Goal: Task Accomplishment & Management: Complete application form

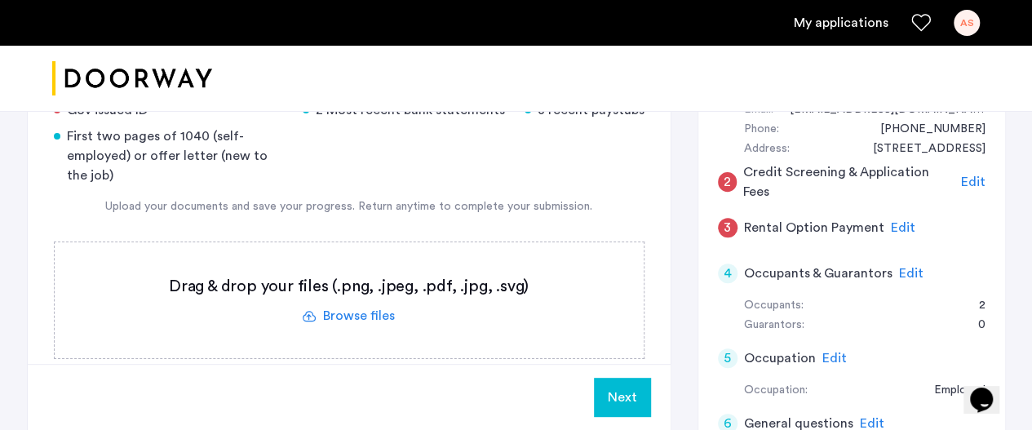
scroll to position [210, 0]
click at [330, 299] on label at bounding box center [349, 300] width 589 height 116
click at [0, 0] on input "file" at bounding box center [0, 0] width 0 height 0
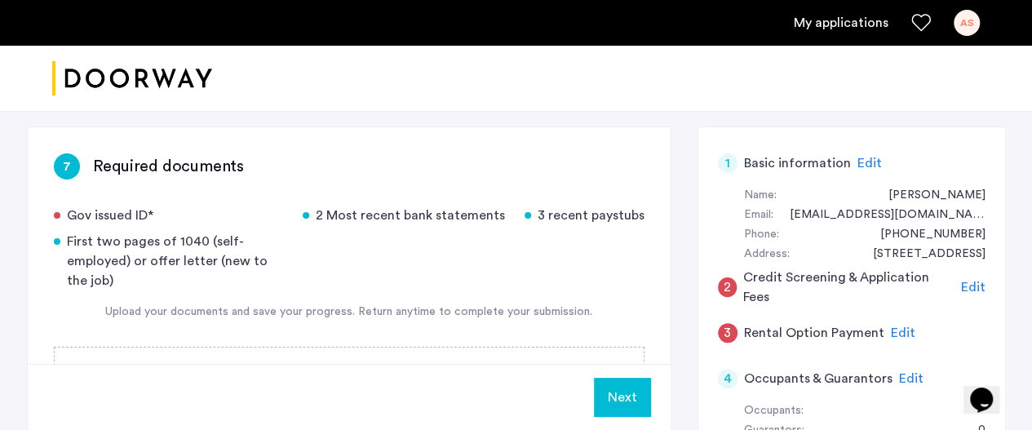
scroll to position [104, 0]
click at [424, 353] on label at bounding box center [349, 405] width 589 height 116
click at [0, 0] on input "file" at bounding box center [0, 0] width 0 height 0
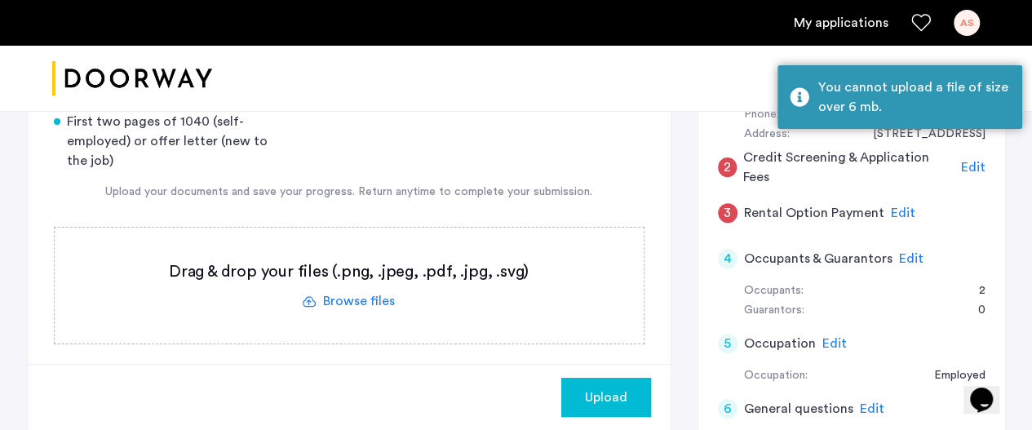
scroll to position [227, 0]
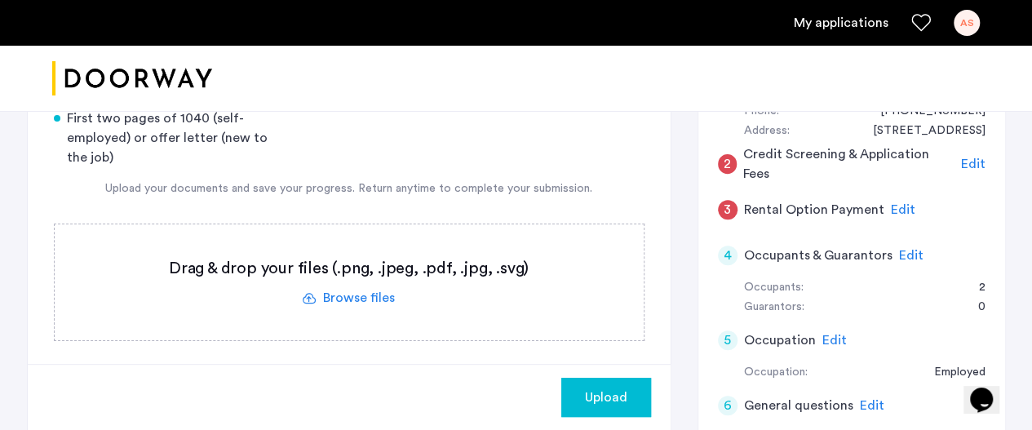
click at [367, 306] on label at bounding box center [349, 282] width 589 height 116
click at [0, 0] on input "file" at bounding box center [0, 0] width 0 height 0
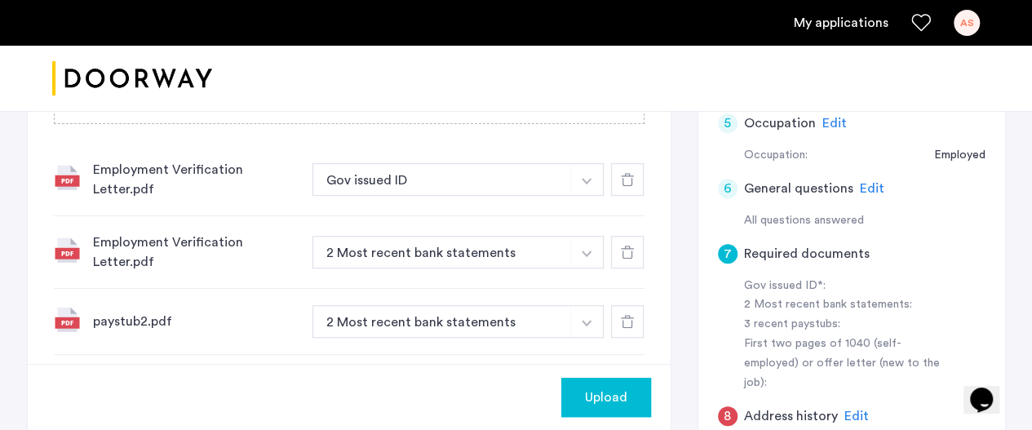
scroll to position [443, 0]
click at [632, 177] on icon at bounding box center [627, 180] width 13 height 13
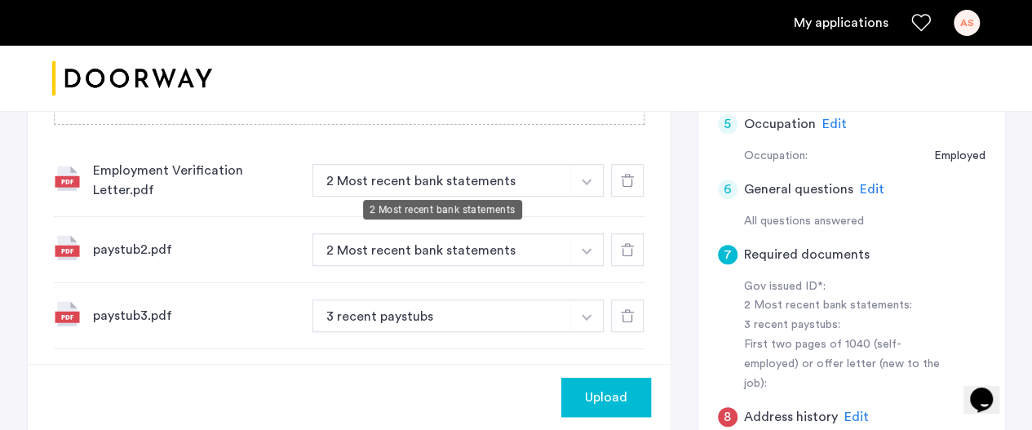
click at [534, 185] on button "2 Most recent bank statements" at bounding box center [442, 180] width 259 height 33
click at [575, 180] on button "button" at bounding box center [586, 180] width 33 height 33
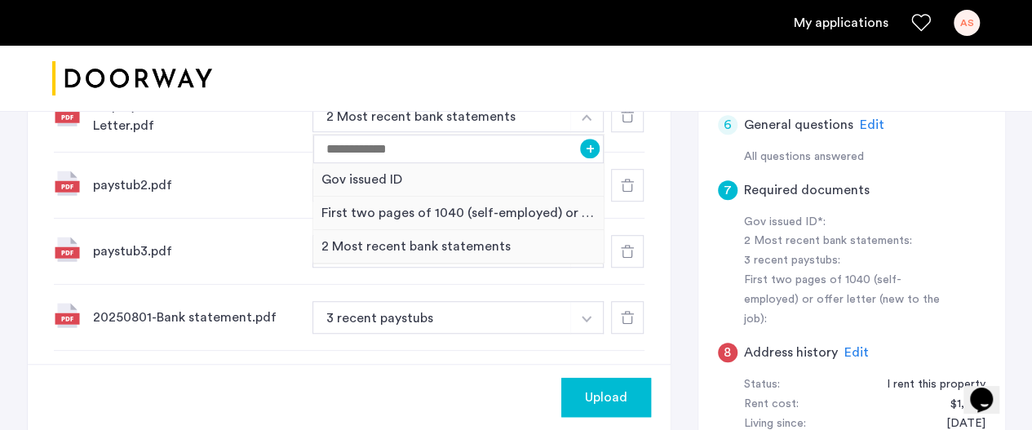
scroll to position [502, 0]
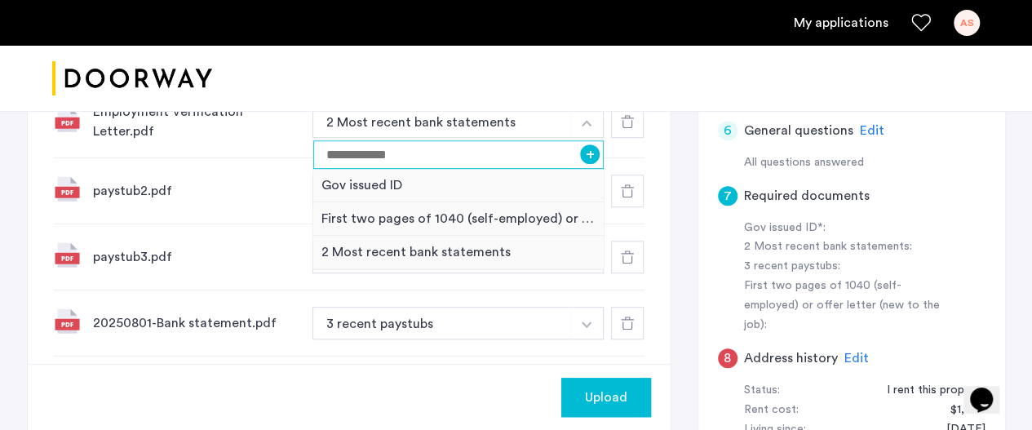
click at [390, 149] on input at bounding box center [458, 154] width 291 height 29
type input "**********"
click at [586, 146] on button "+" at bounding box center [590, 154] width 20 height 20
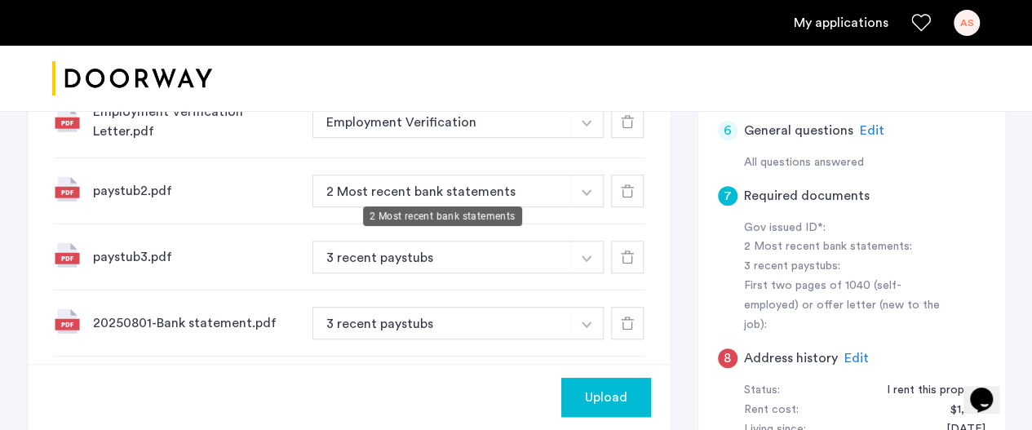
click at [486, 193] on button "2 Most recent bank statements" at bounding box center [442, 191] width 259 height 33
click at [476, 183] on button "2 Most recent bank statements" at bounding box center [442, 191] width 259 height 33
click at [581, 187] on button "button" at bounding box center [586, 191] width 33 height 33
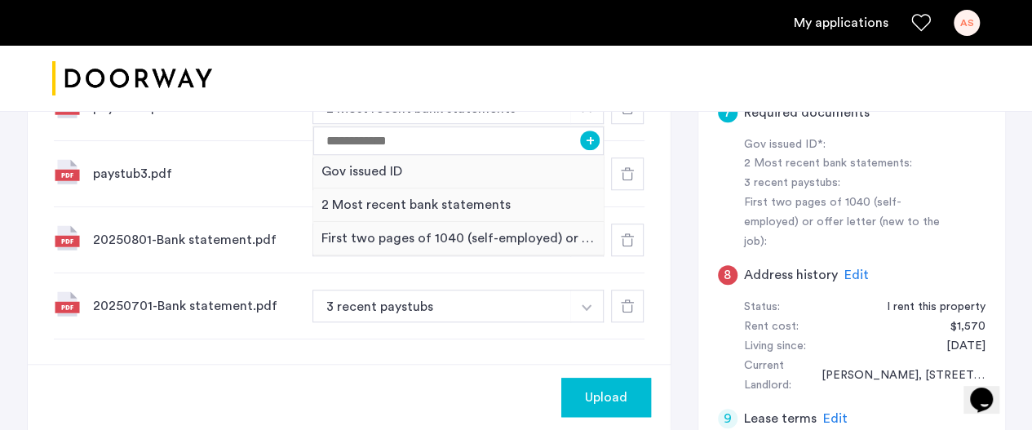
scroll to position [586, 0]
click at [282, 163] on div "paystub3.pdf" at bounding box center [196, 173] width 206 height 20
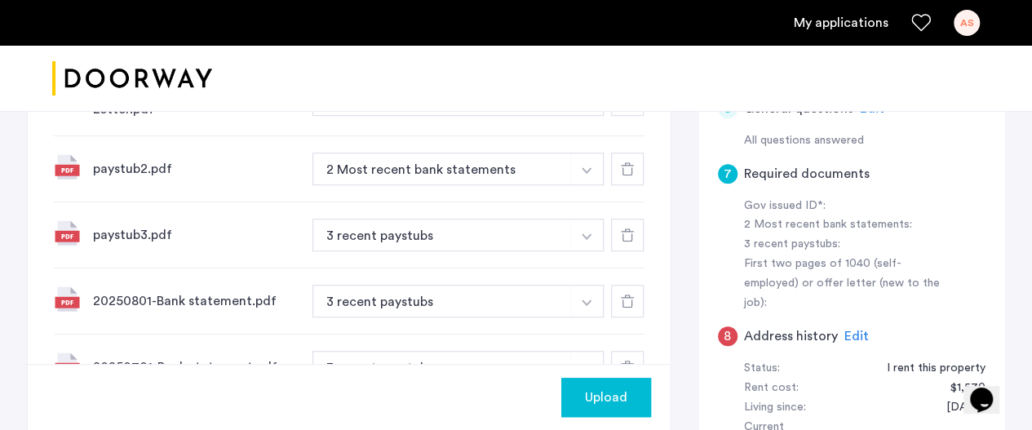
scroll to position [523, 0]
click at [452, 223] on button "3 recent paystubs" at bounding box center [442, 236] width 259 height 33
click at [584, 234] on img "button" at bounding box center [587, 237] width 10 height 7
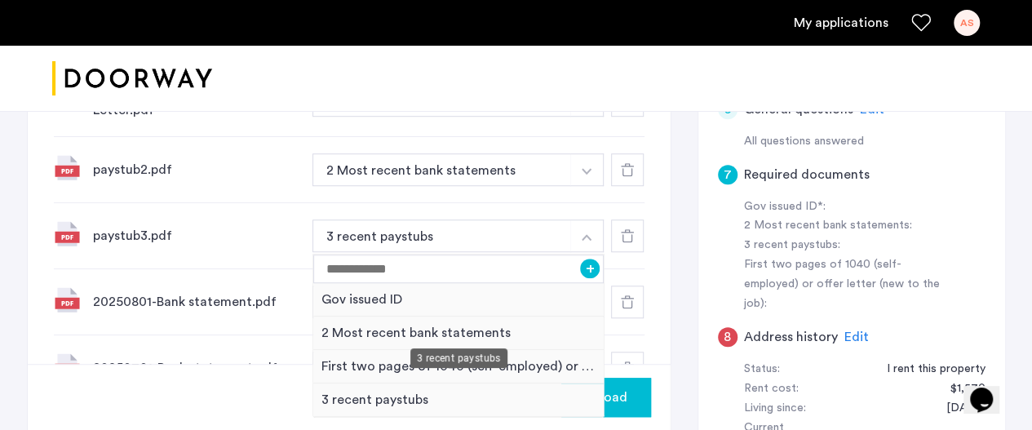
click at [379, 396] on div "3 recent paystubs" at bounding box center [458, 400] width 291 height 33
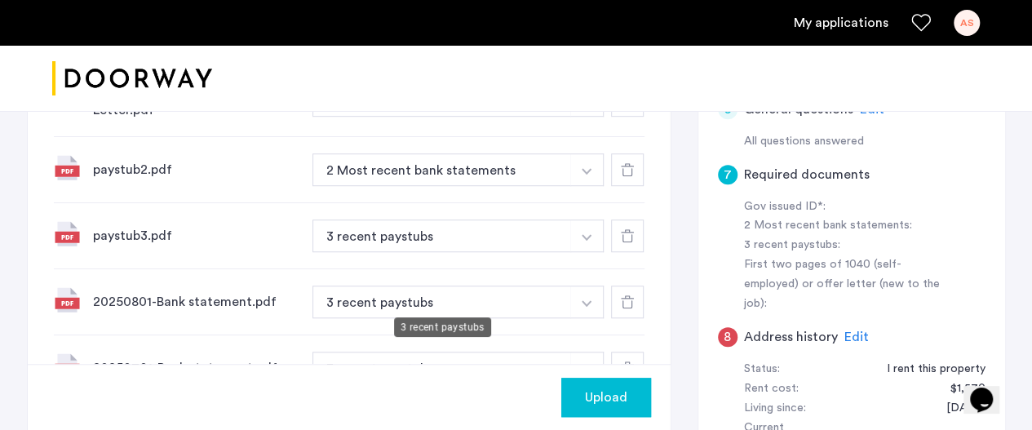
click at [488, 297] on button "3 recent paystubs" at bounding box center [442, 302] width 259 height 33
drag, startPoint x: 488, startPoint y: 297, endPoint x: 588, endPoint y: 296, distance: 100.4
click at [588, 296] on div "3 recent paystubs" at bounding box center [459, 302] width 293 height 33
click at [584, 300] on img "button" at bounding box center [587, 303] width 10 height 7
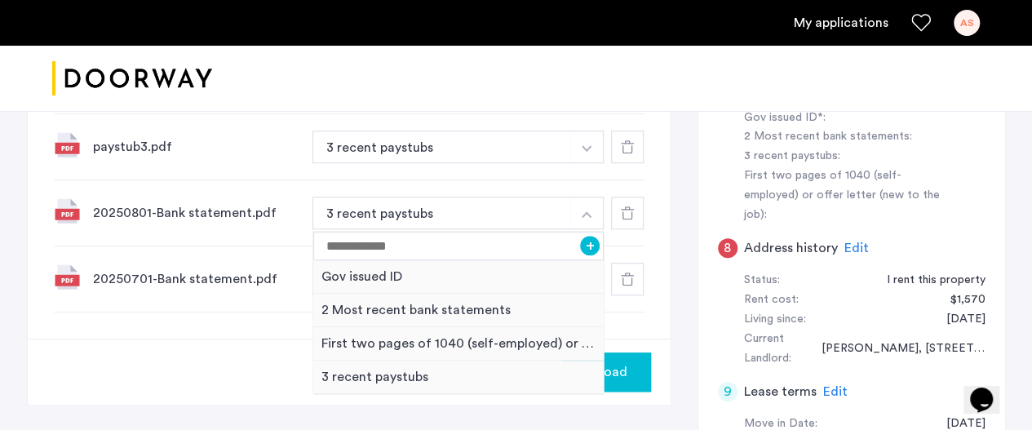
scroll to position [614, 0]
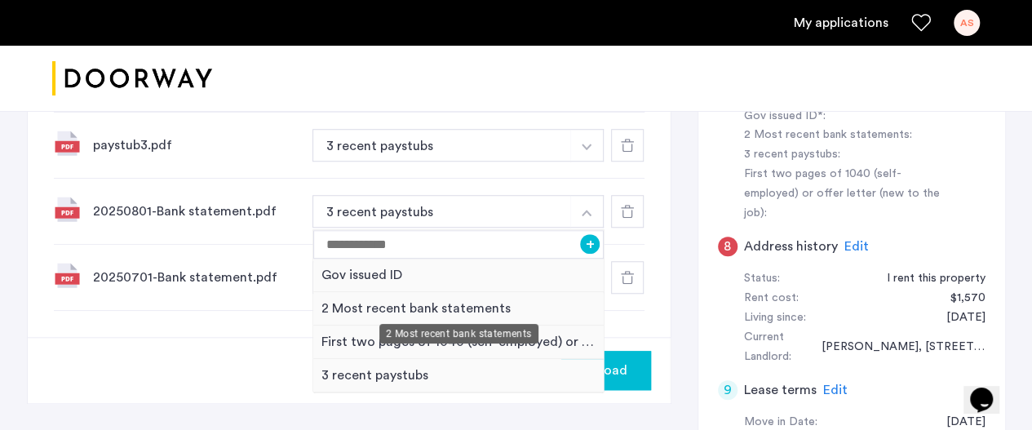
click at [413, 304] on div "2 Most recent bank statements" at bounding box center [458, 308] width 291 height 33
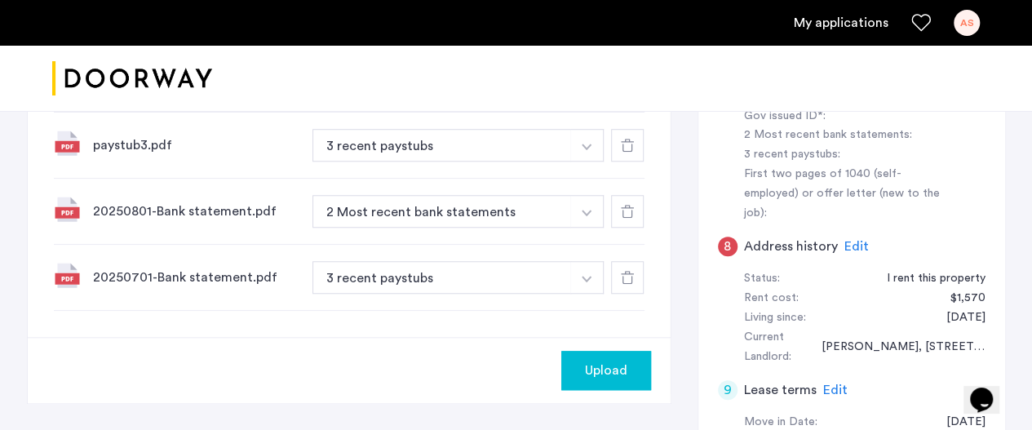
scroll to position [461, 0]
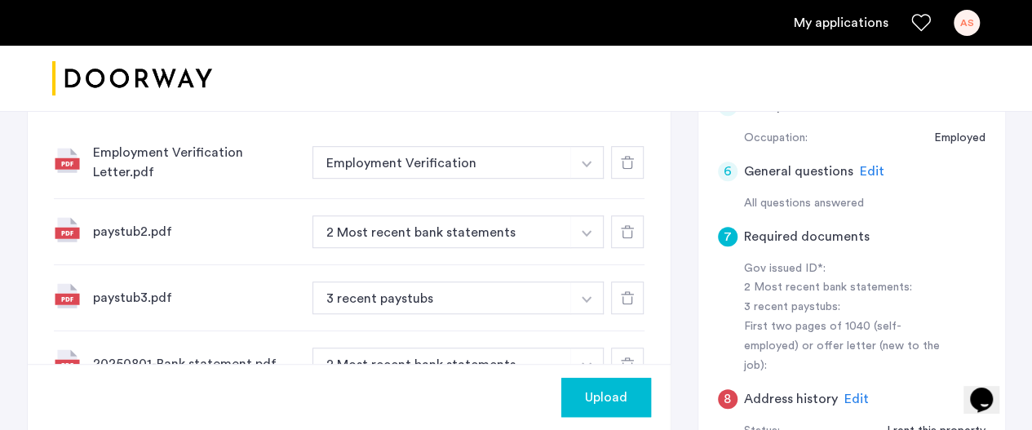
click at [588, 230] on img "button" at bounding box center [587, 233] width 10 height 7
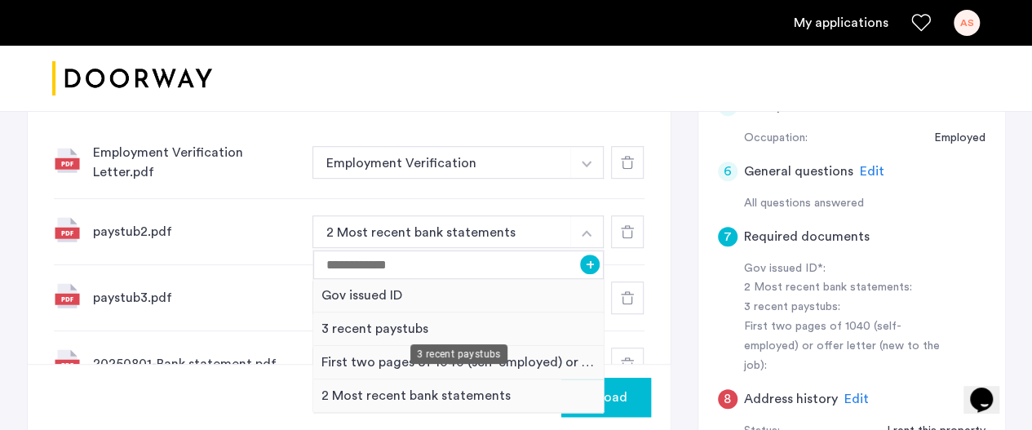
click at [409, 316] on div "3 recent paystubs" at bounding box center [458, 329] width 291 height 33
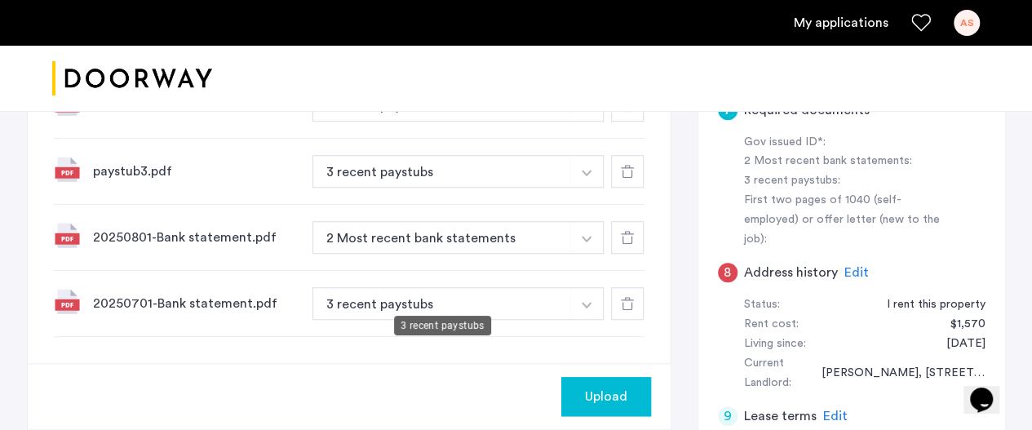
scroll to position [590, 0]
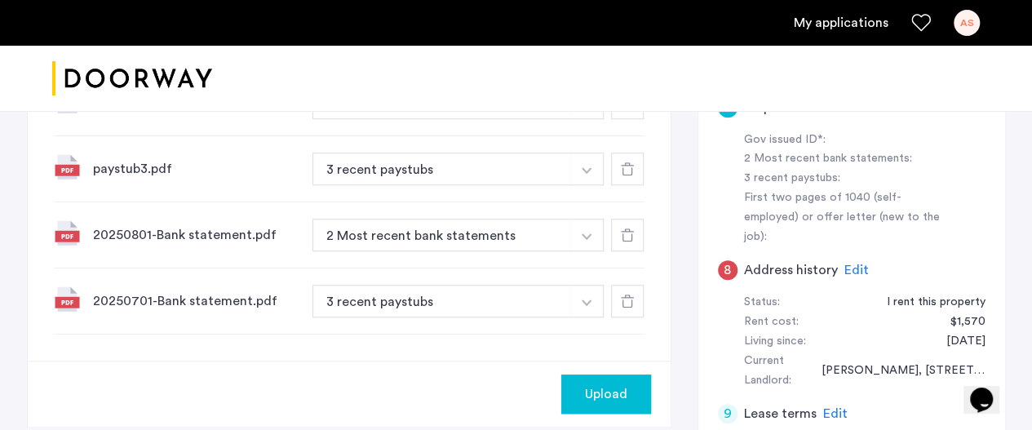
click at [584, 299] on img "button" at bounding box center [587, 302] width 10 height 7
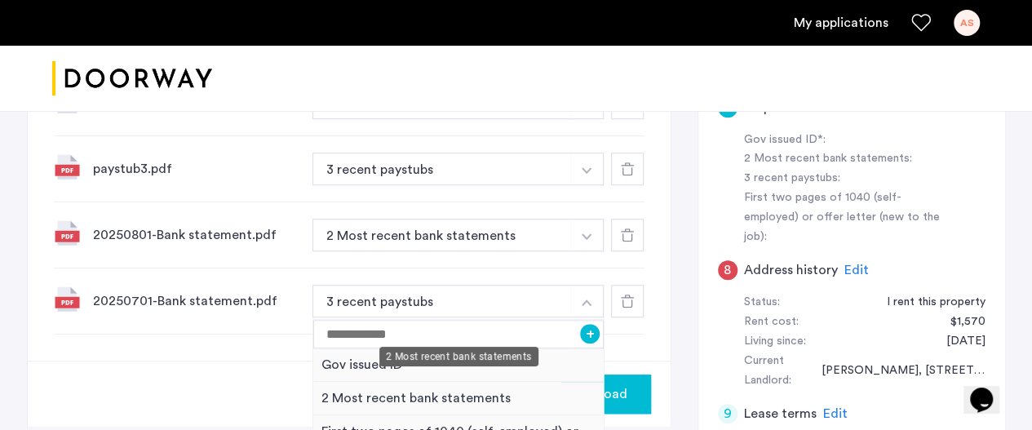
click at [418, 394] on div "2 Most recent bank statements" at bounding box center [458, 398] width 291 height 33
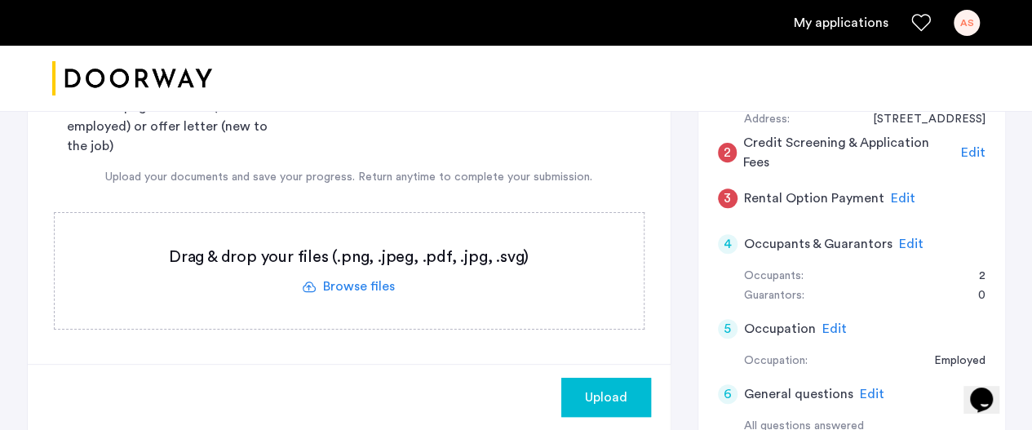
scroll to position [230, 0]
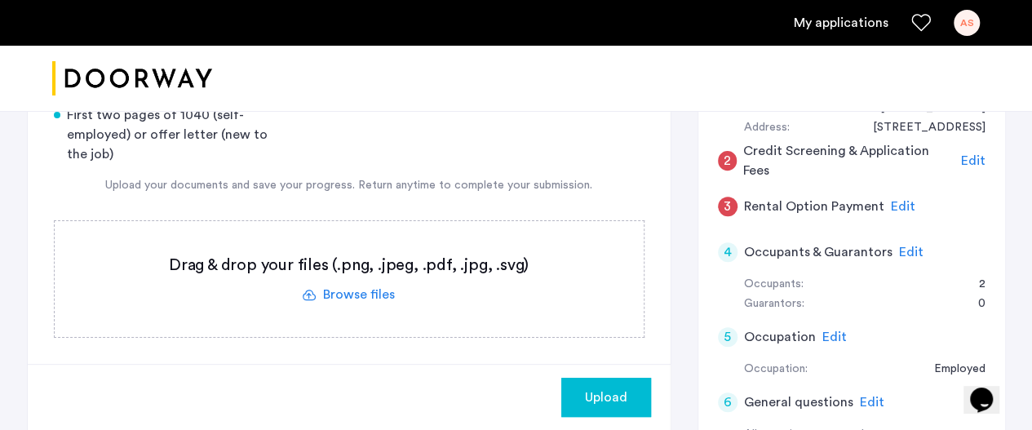
click at [361, 290] on label at bounding box center [349, 279] width 589 height 116
click at [0, 0] on input "file" at bounding box center [0, 0] width 0 height 0
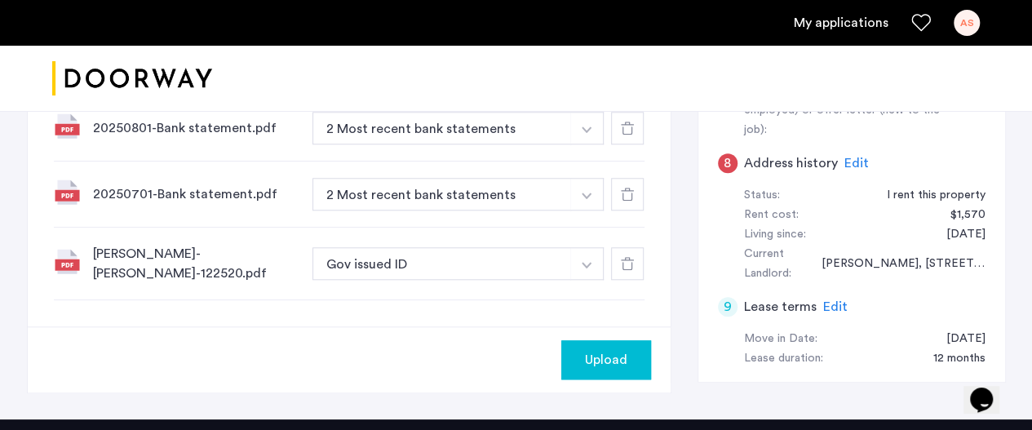
scroll to position [690, 0]
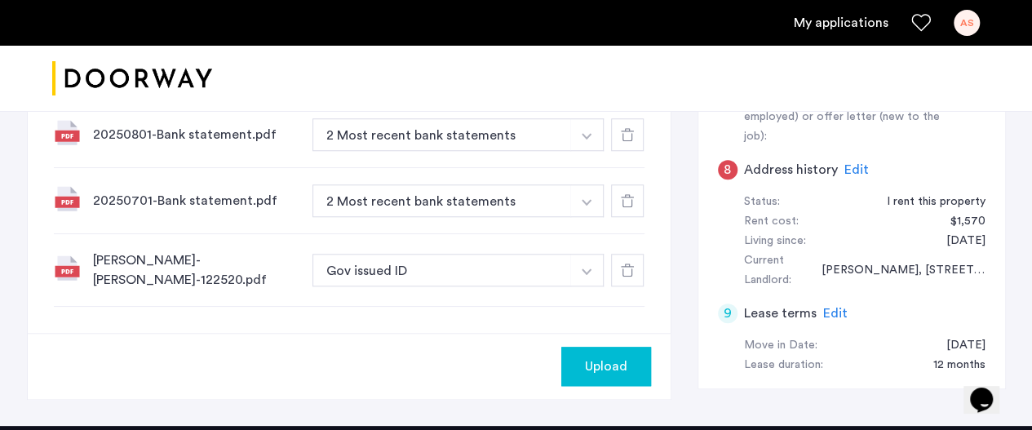
click at [583, 254] on button "button" at bounding box center [586, 270] width 33 height 33
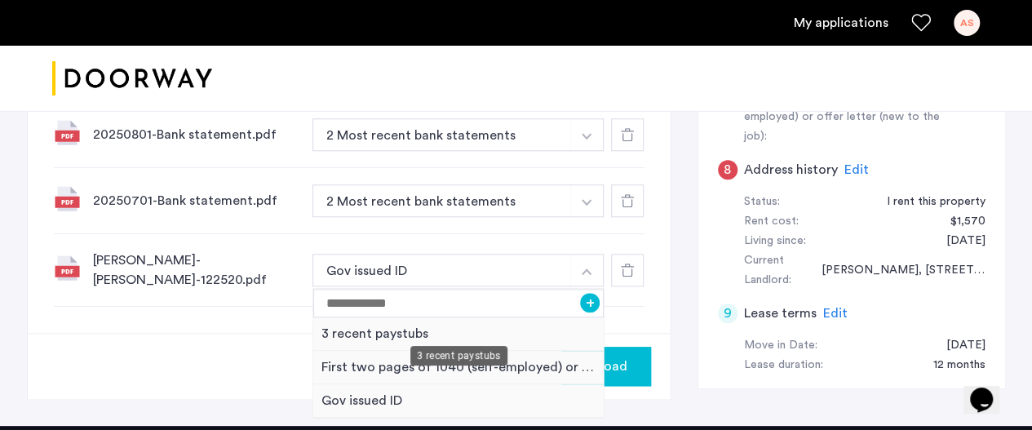
click at [416, 317] on div "3 recent paystubs" at bounding box center [458, 333] width 291 height 33
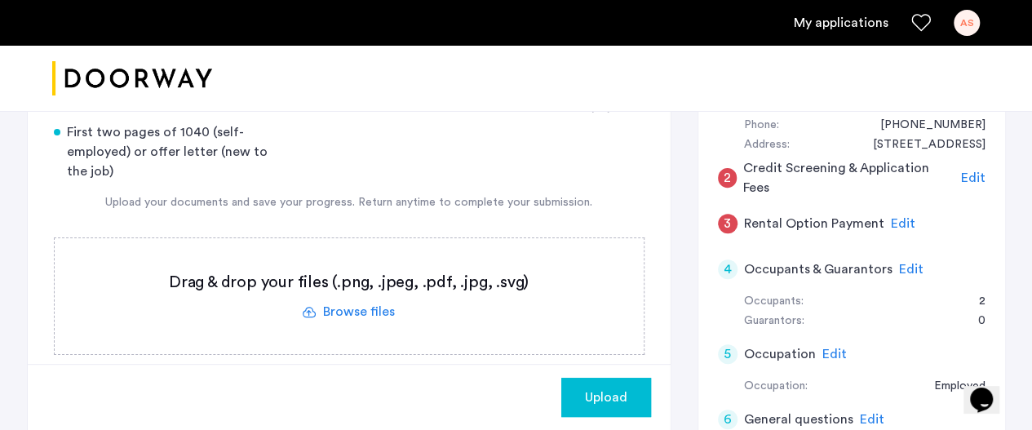
scroll to position [214, 0]
click at [386, 304] on label at bounding box center [349, 295] width 589 height 116
click at [0, 0] on input "file" at bounding box center [0, 0] width 0 height 0
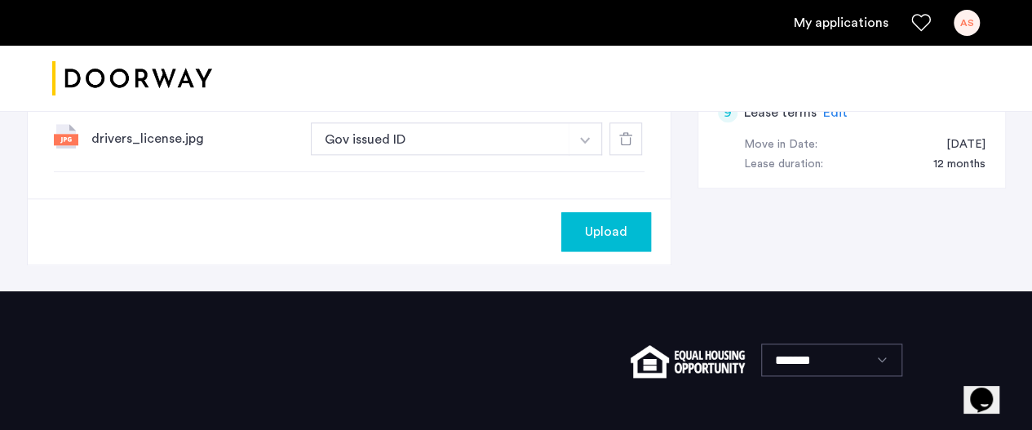
scroll to position [972, 0]
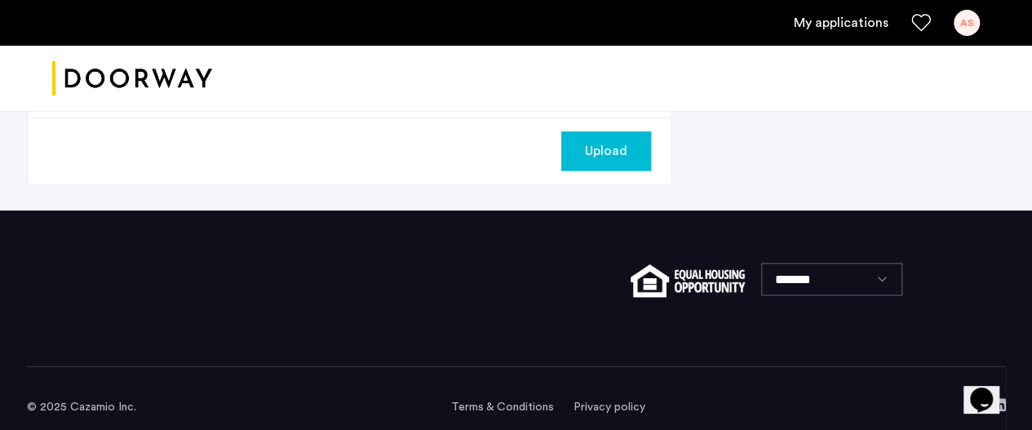
click at [625, 141] on span "Upload" at bounding box center [606, 151] width 42 height 20
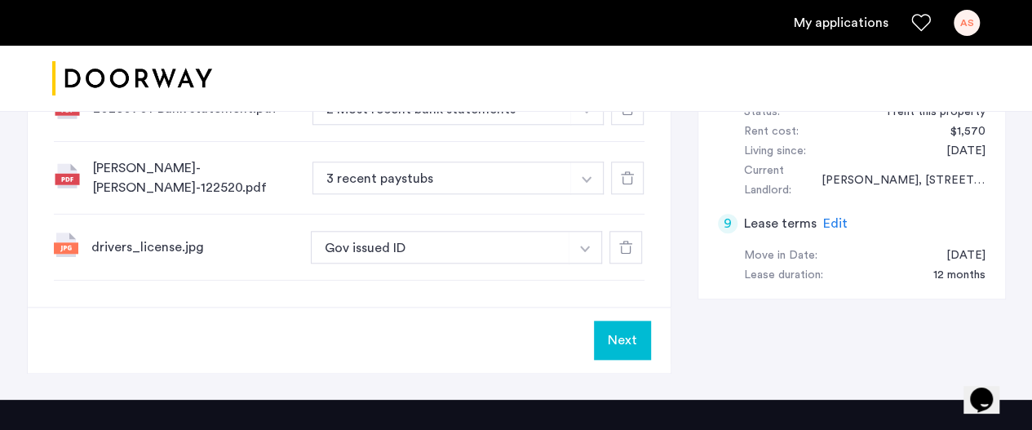
scroll to position [785, 0]
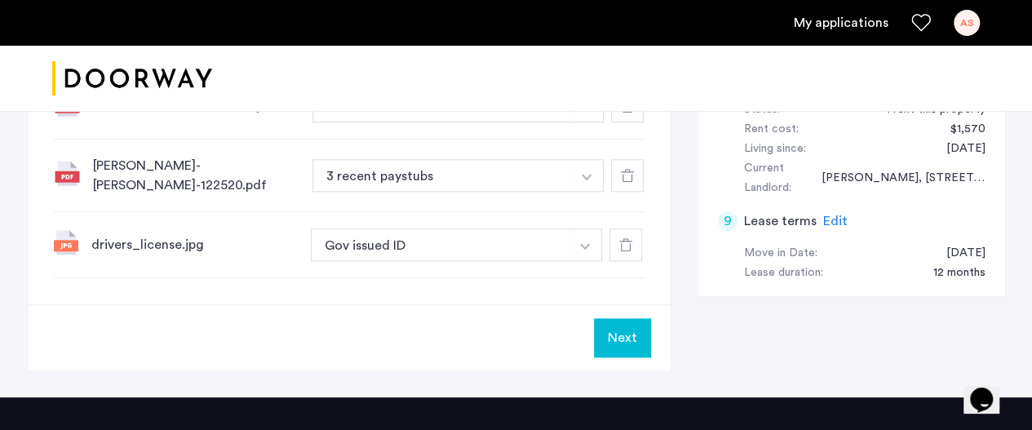
click at [621, 318] on button "Next" at bounding box center [622, 337] width 57 height 39
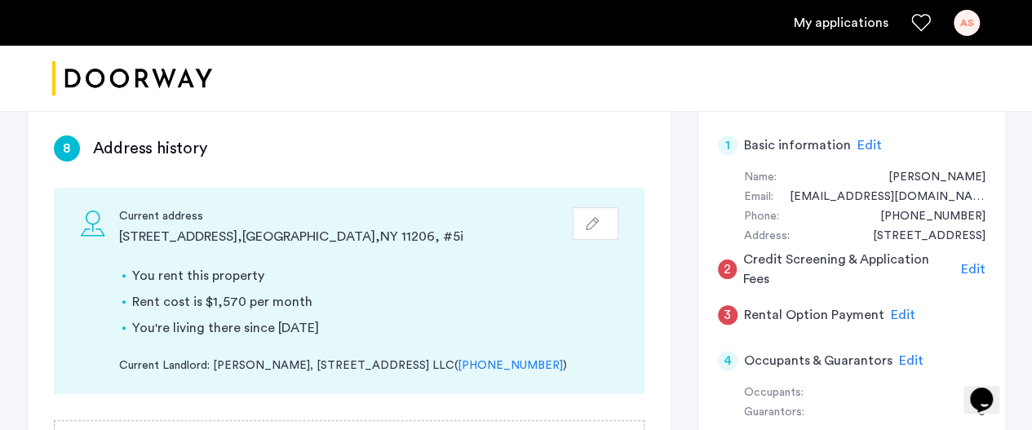
scroll to position [120, 0]
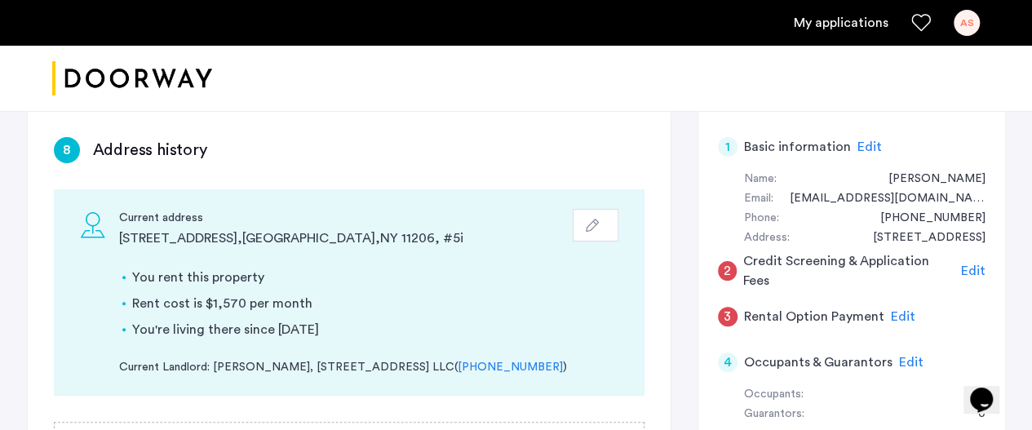
click at [968, 268] on span "Edit" at bounding box center [973, 270] width 24 height 13
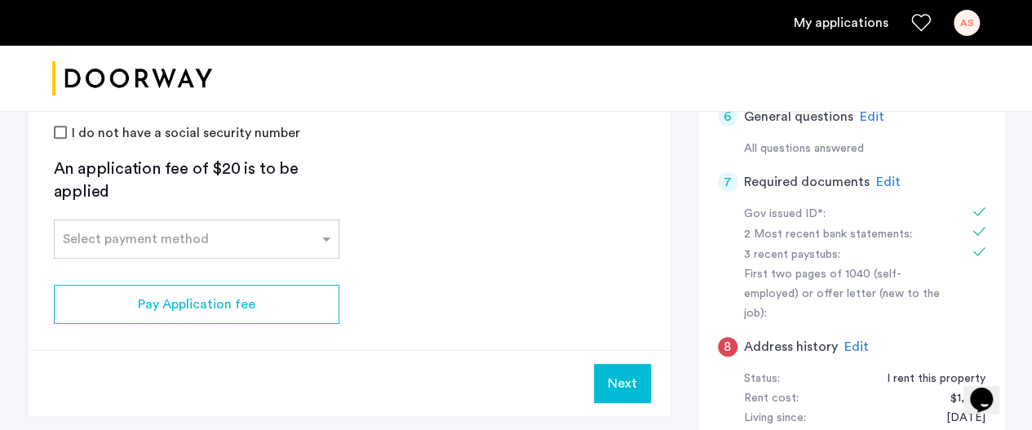
scroll to position [531, 0]
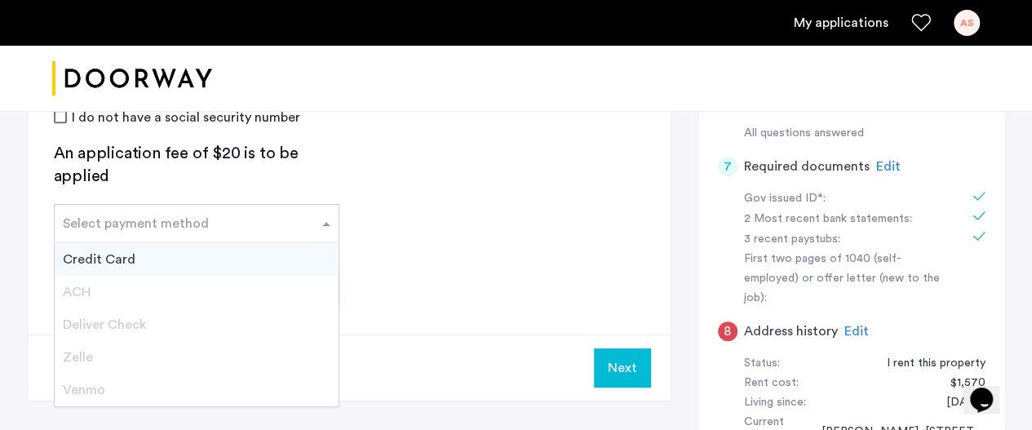
click at [176, 227] on div at bounding box center [197, 219] width 284 height 20
click at [175, 259] on div "Credit Card" at bounding box center [197, 259] width 284 height 33
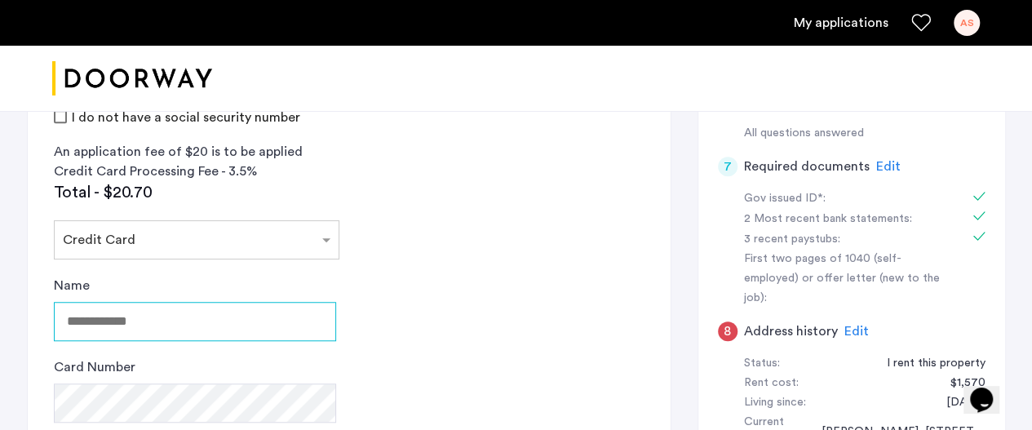
click at [188, 319] on input "Name" at bounding box center [195, 321] width 282 height 39
type input "**********"
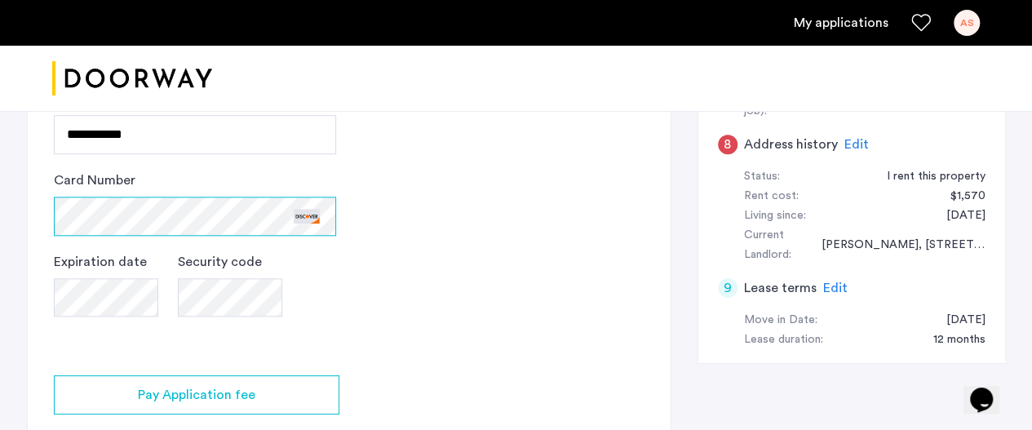
scroll to position [719, 0]
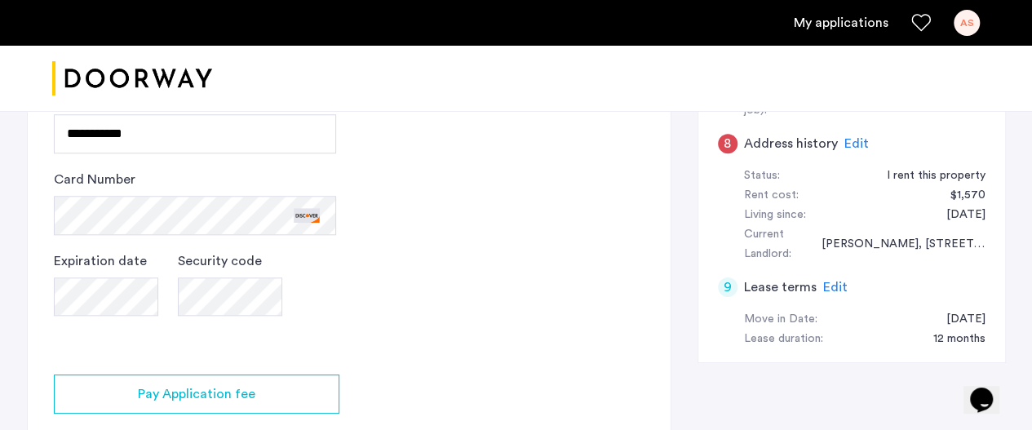
click at [403, 264] on app-credit-screening "2 Credit Screening & Application Fees Application Fees Please submit your appli…" at bounding box center [349, 9] width 643 height 994
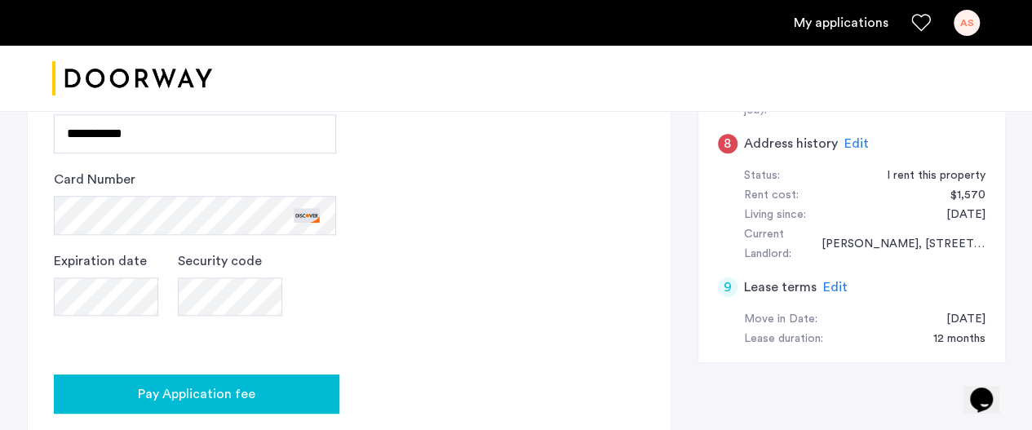
click at [297, 391] on div "Pay Application fee" at bounding box center [196, 394] width 259 height 20
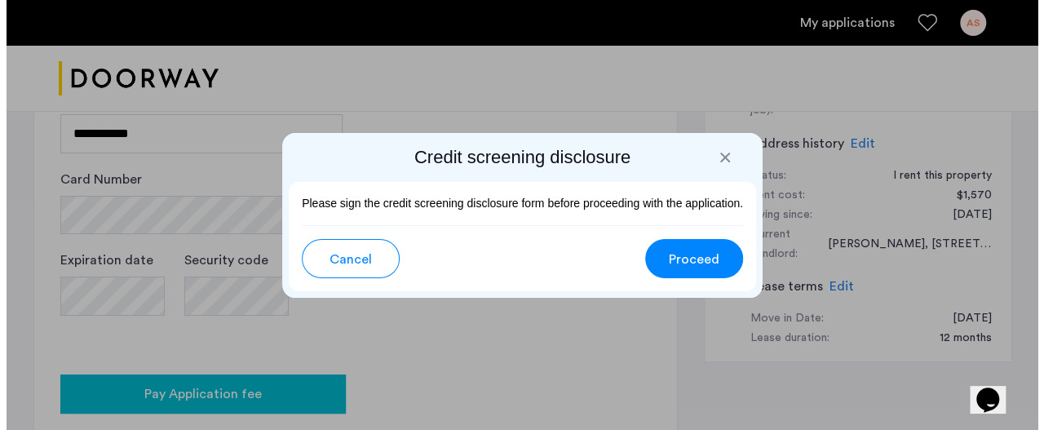
scroll to position [0, 0]
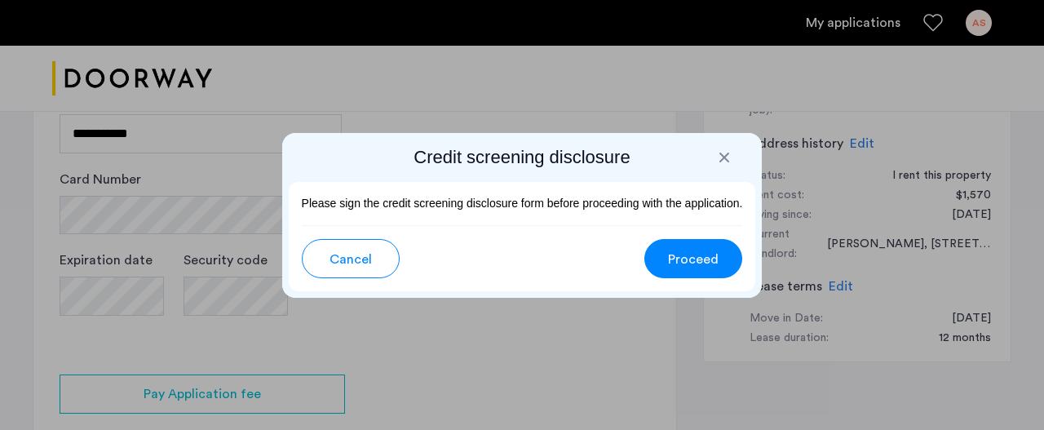
click at [706, 252] on span "Proceed" at bounding box center [693, 260] width 51 height 20
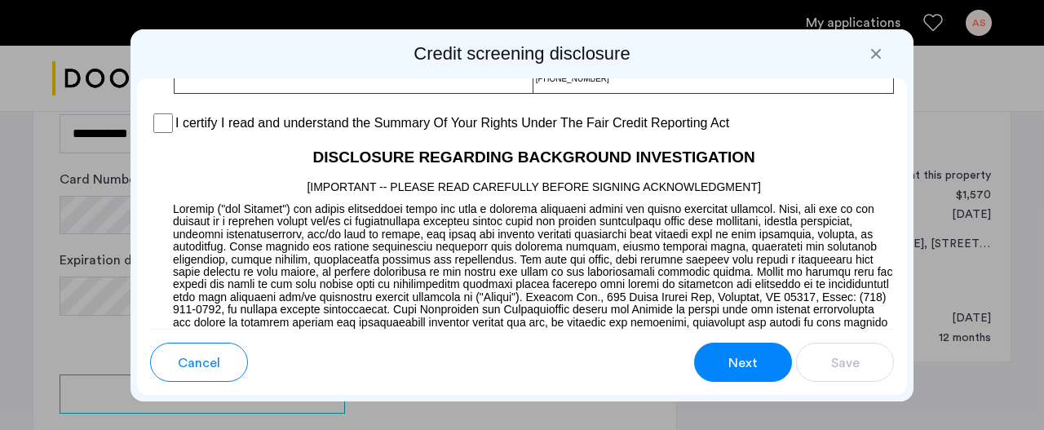
scroll to position [1480, 0]
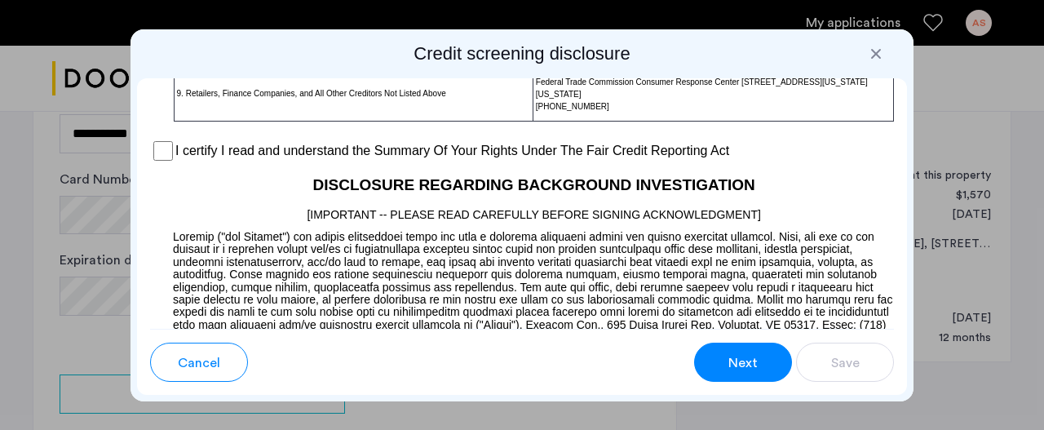
click at [410, 161] on label "I certify I read and understand the Summary Of Your Rights Under The Fair Credi…" at bounding box center [452, 151] width 554 height 20
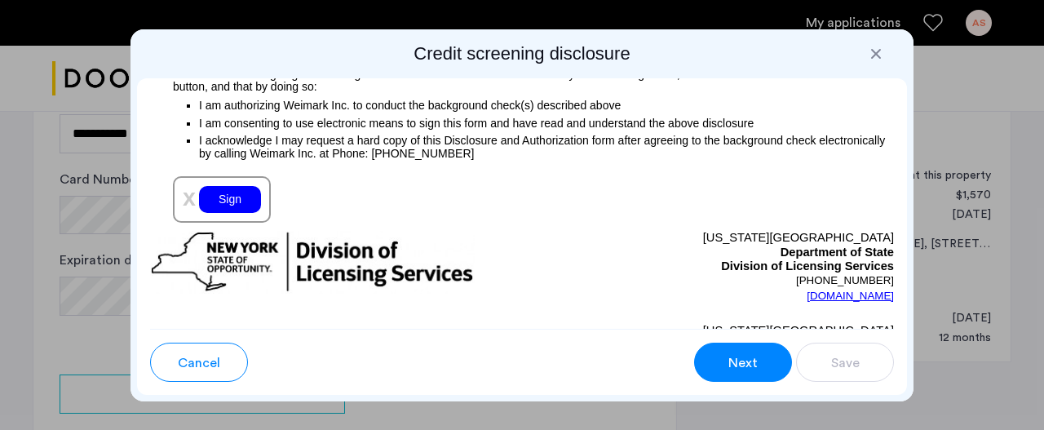
scroll to position [2074, 0]
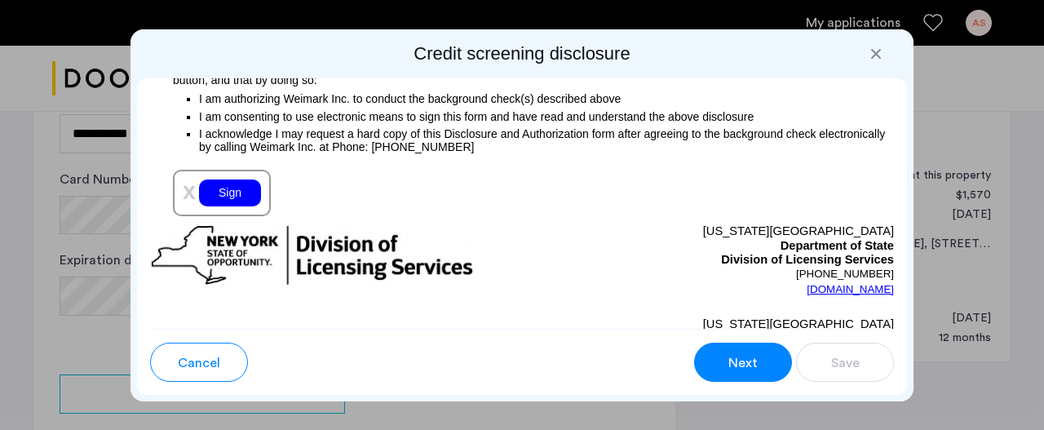
click at [215, 197] on div "Sign" at bounding box center [230, 193] width 62 height 27
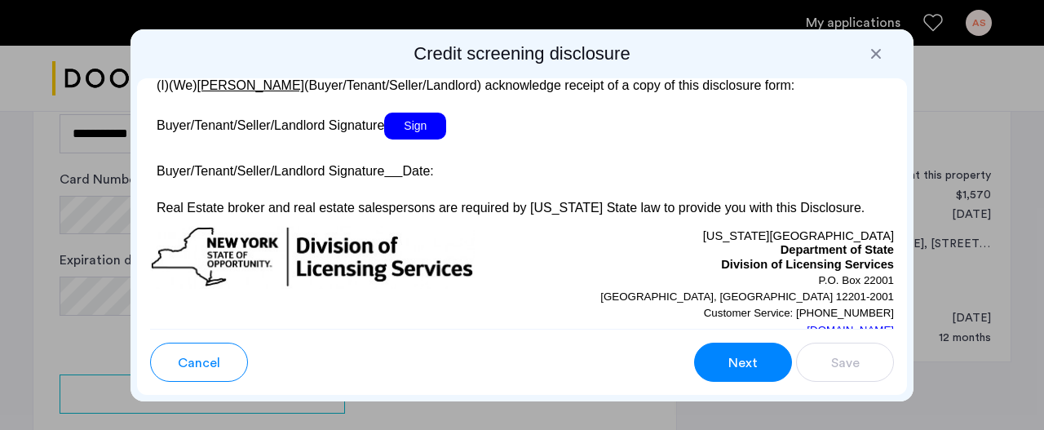
scroll to position [3388, 0]
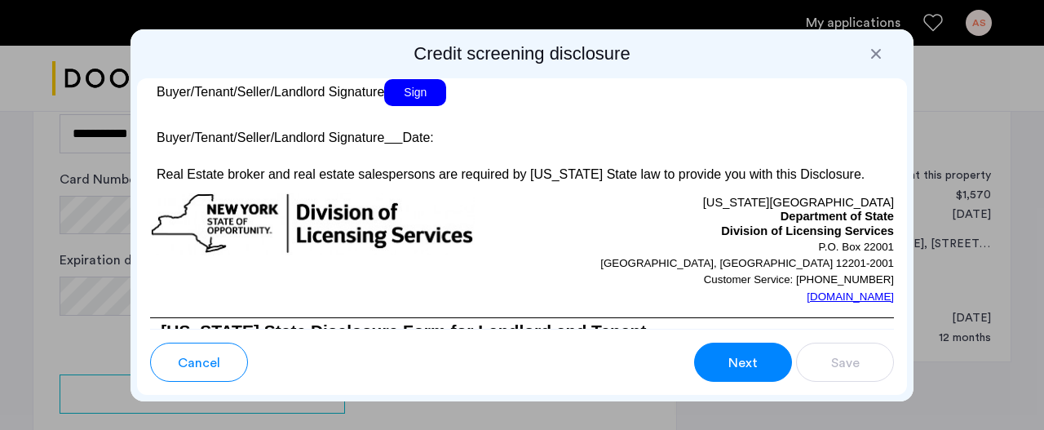
click at [419, 106] on span "Sign" at bounding box center [415, 92] width 62 height 27
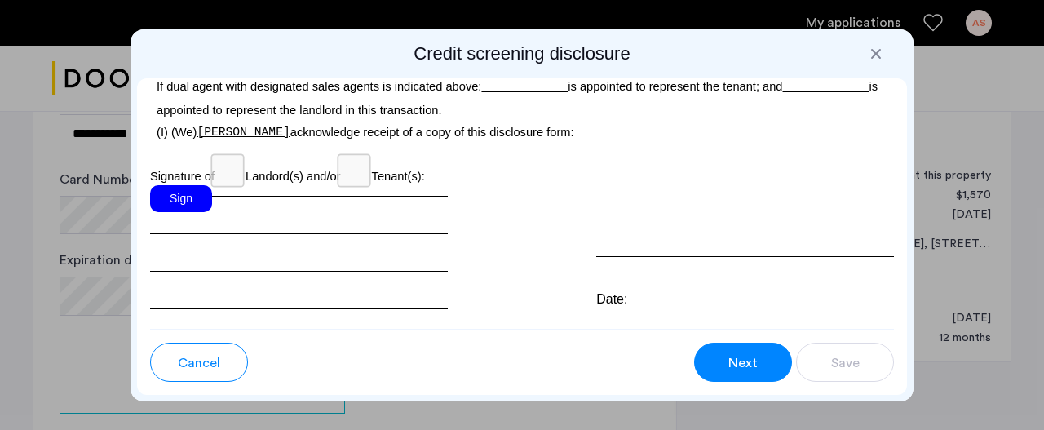
scroll to position [5285, 0]
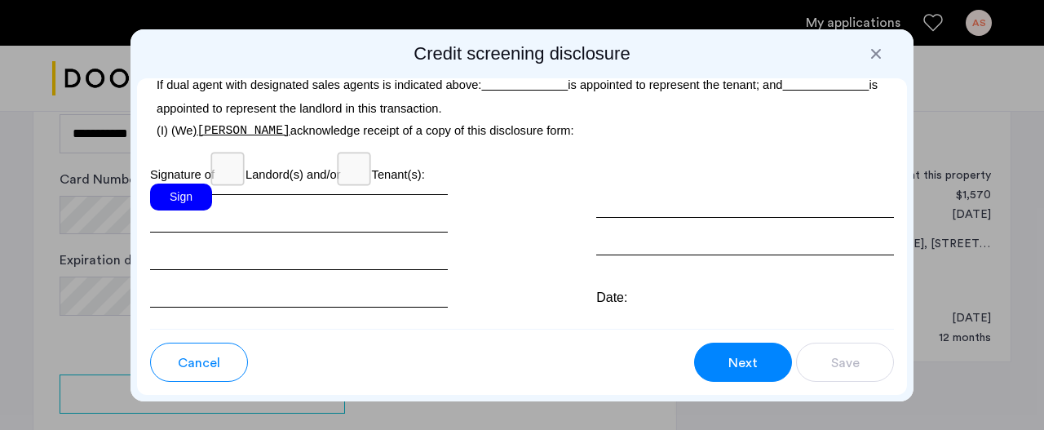
click at [162, 211] on div "Sign" at bounding box center [181, 197] width 62 height 27
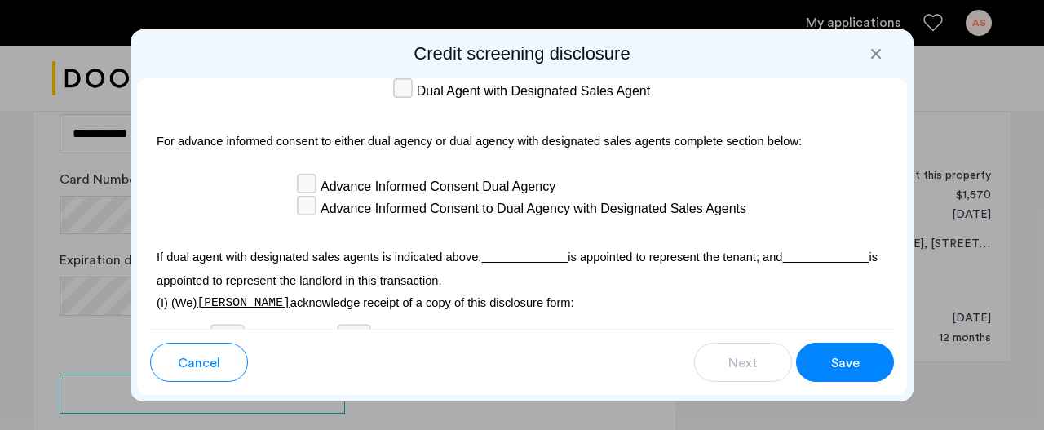
scroll to position [5360, 0]
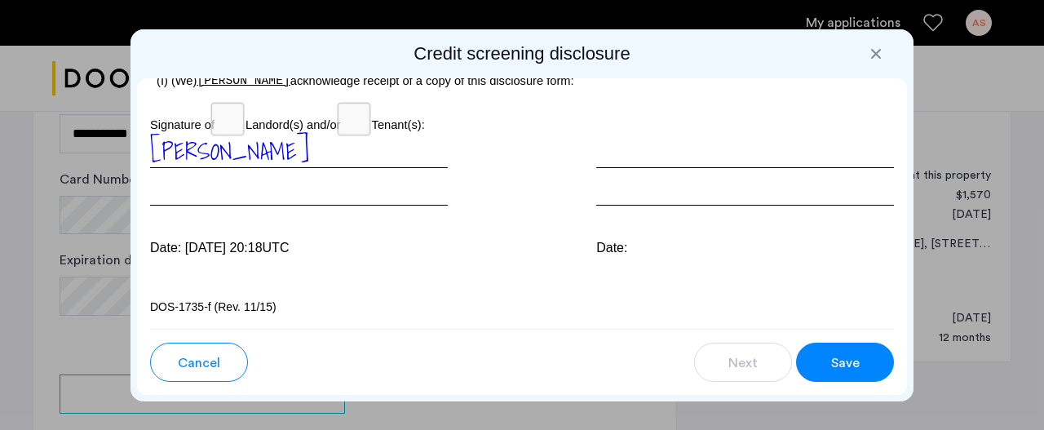
click at [854, 359] on span "Save" at bounding box center [846, 363] width 29 height 20
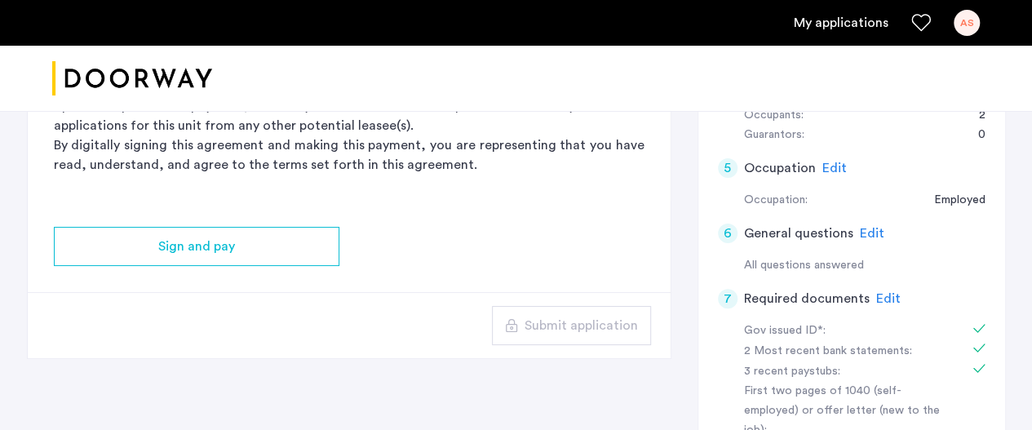
scroll to position [401, 0]
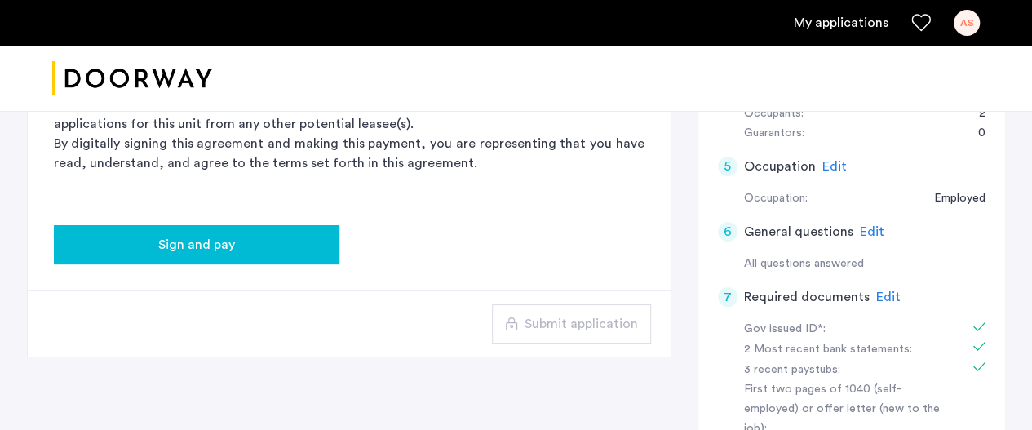
click at [228, 242] on span "Sign and pay" at bounding box center [196, 245] width 77 height 20
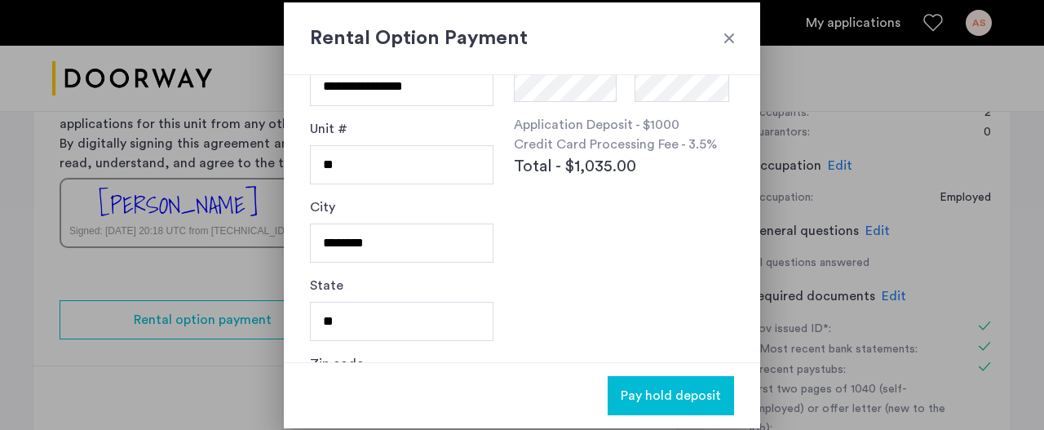
scroll to position [282, 0]
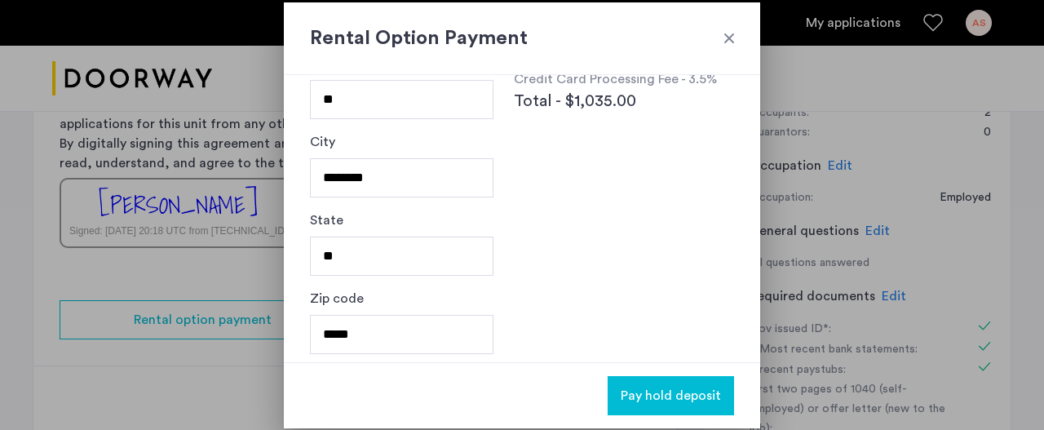
click at [723, 42] on div at bounding box center [729, 38] width 16 height 16
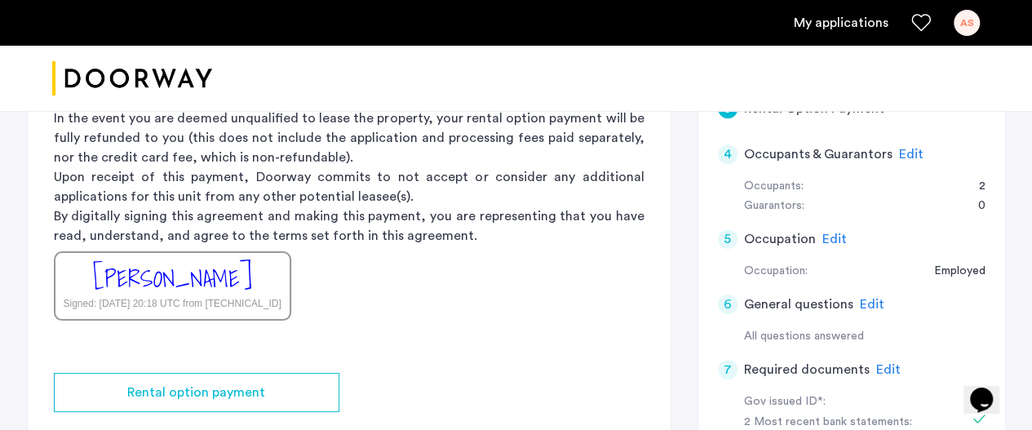
scroll to position [326, 0]
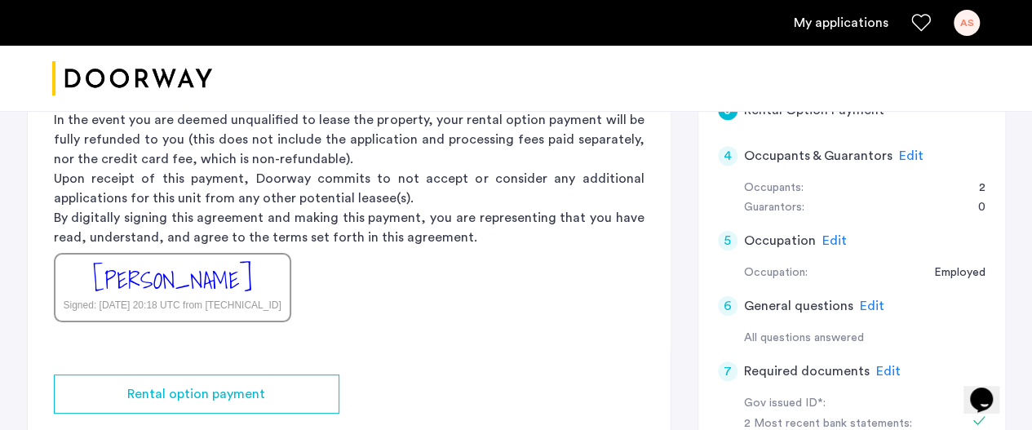
click at [201, 270] on div "[PERSON_NAME]" at bounding box center [172, 280] width 159 height 35
click at [215, 290] on div "[PERSON_NAME]" at bounding box center [172, 280] width 159 height 35
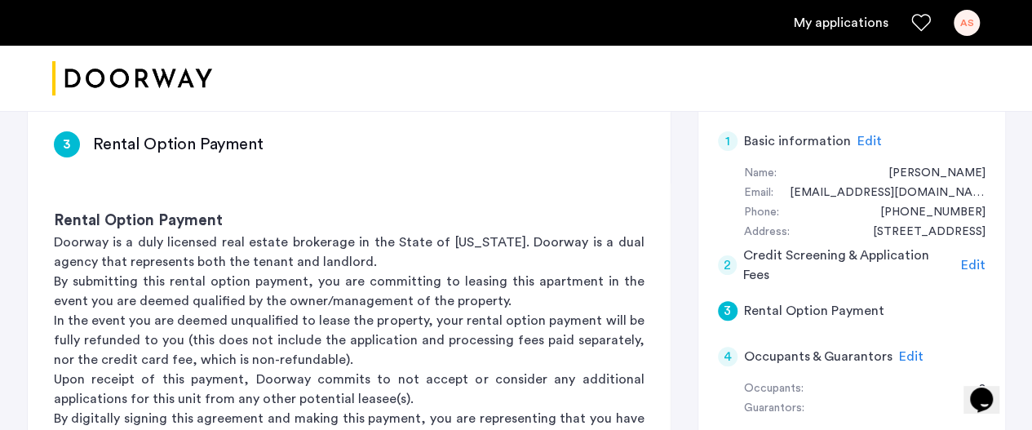
scroll to position [119, 0]
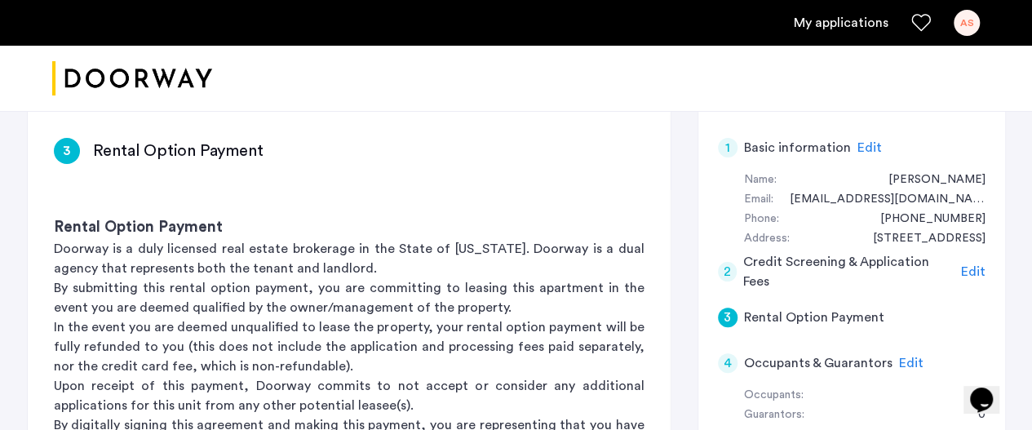
click at [865, 149] on span "Edit" at bounding box center [870, 147] width 24 height 13
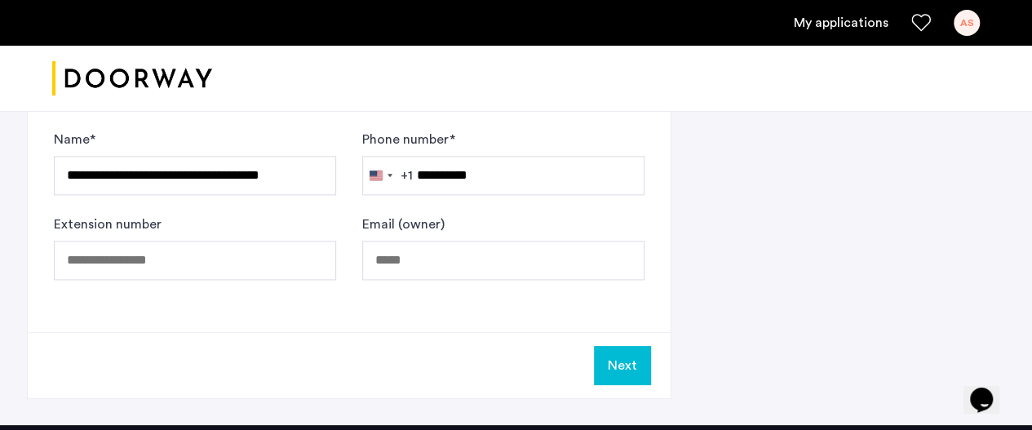
scroll to position [973, 0]
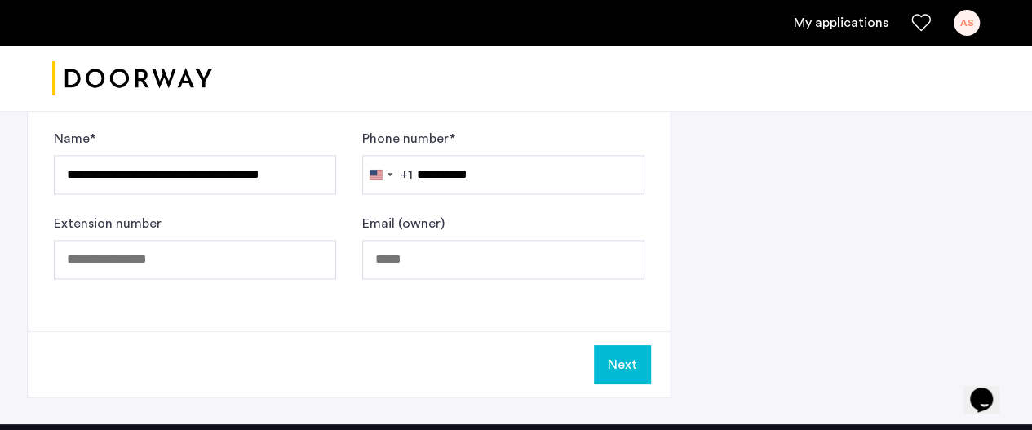
click at [632, 367] on button "Next" at bounding box center [622, 364] width 57 height 39
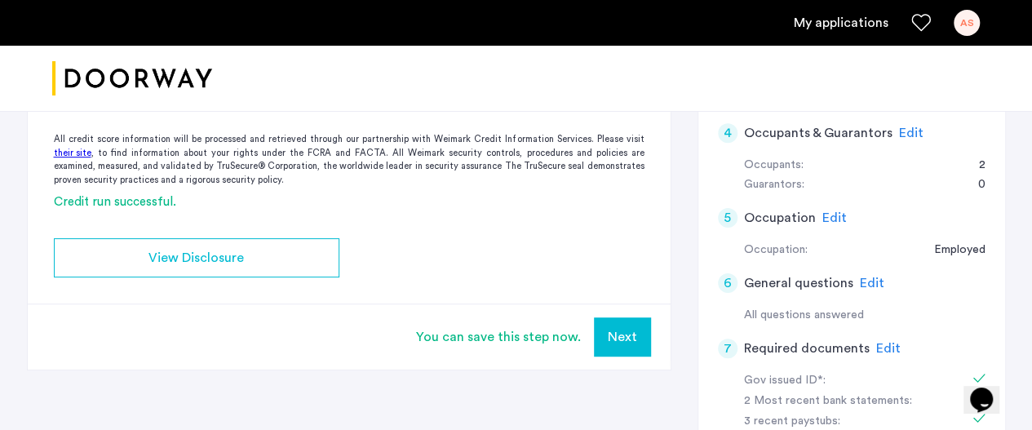
scroll to position [350, 0]
click at [623, 337] on button "Next" at bounding box center [622, 336] width 57 height 39
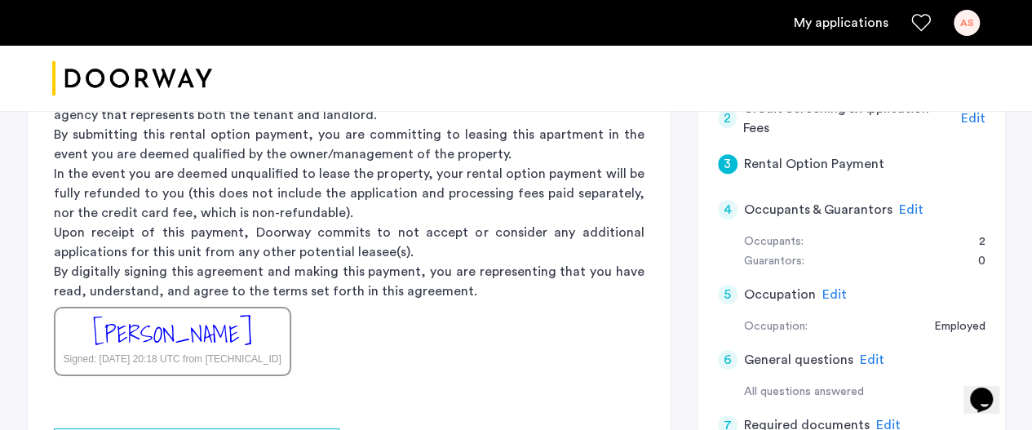
scroll to position [270, 0]
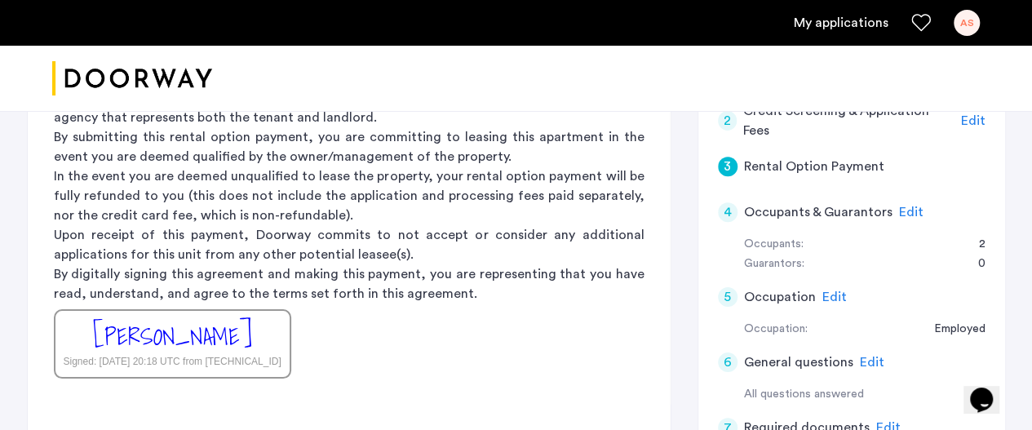
click at [909, 209] on span "Edit" at bounding box center [911, 212] width 24 height 13
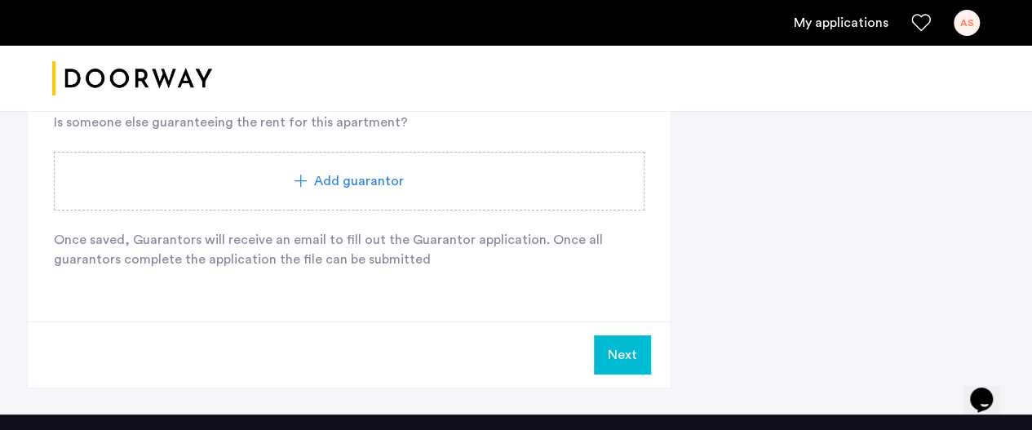
scroll to position [1036, 0]
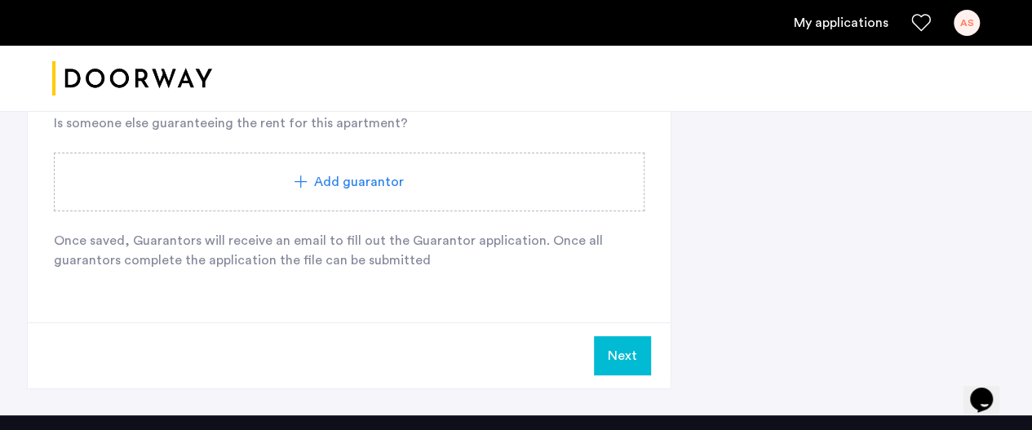
click at [639, 358] on button "Next" at bounding box center [622, 355] width 57 height 39
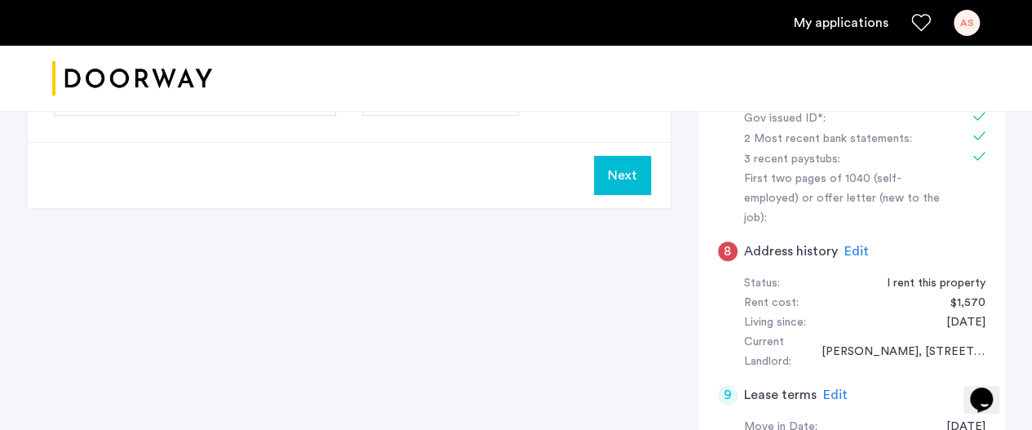
scroll to position [591, 0]
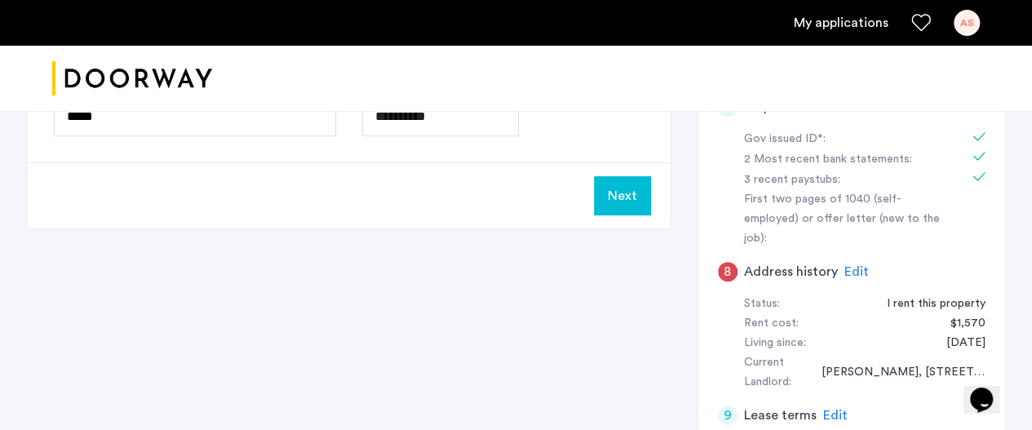
click at [612, 190] on button "Next" at bounding box center [622, 195] width 57 height 39
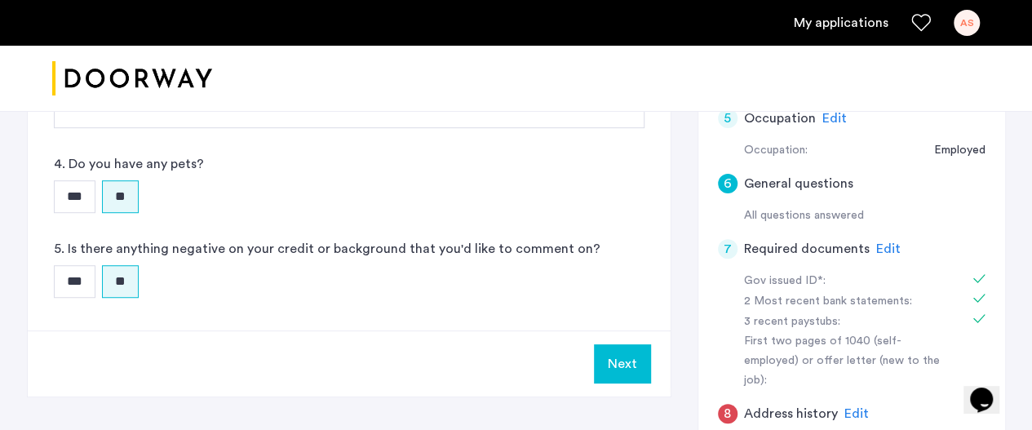
scroll to position [431, 0]
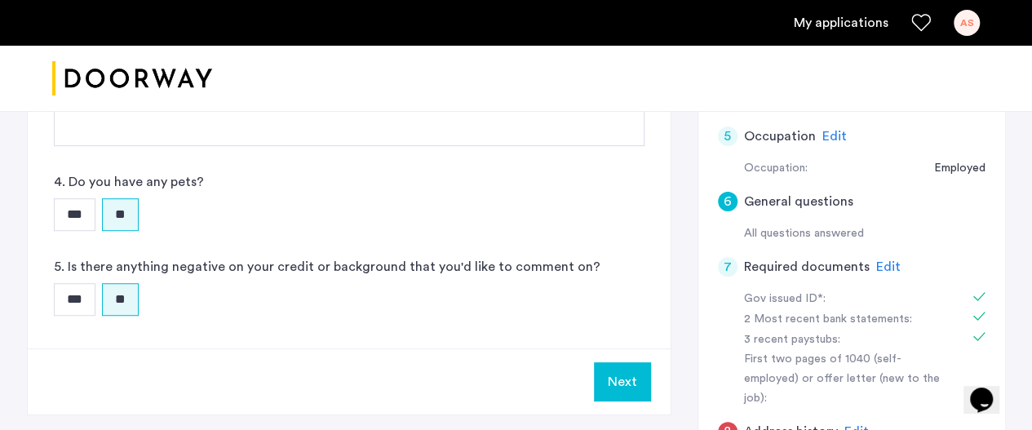
click at [618, 377] on button "Next" at bounding box center [622, 381] width 57 height 39
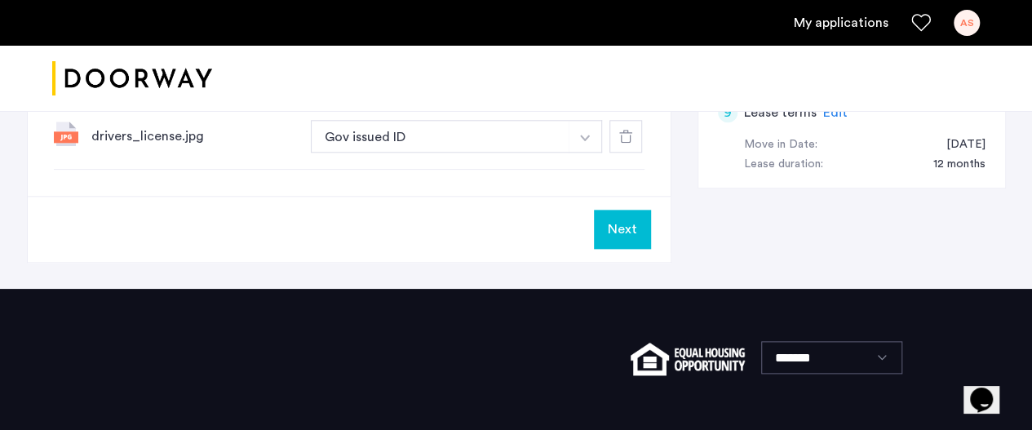
scroll to position [895, 0]
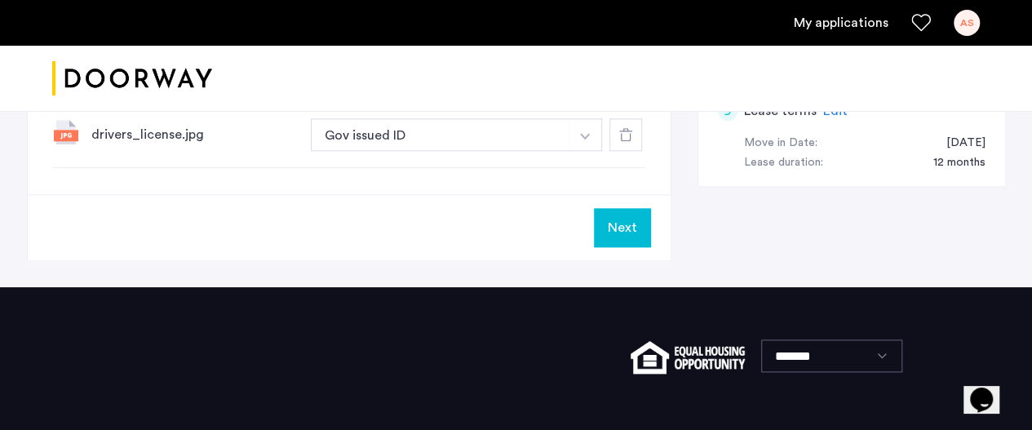
click at [631, 210] on button "Next" at bounding box center [622, 227] width 57 height 39
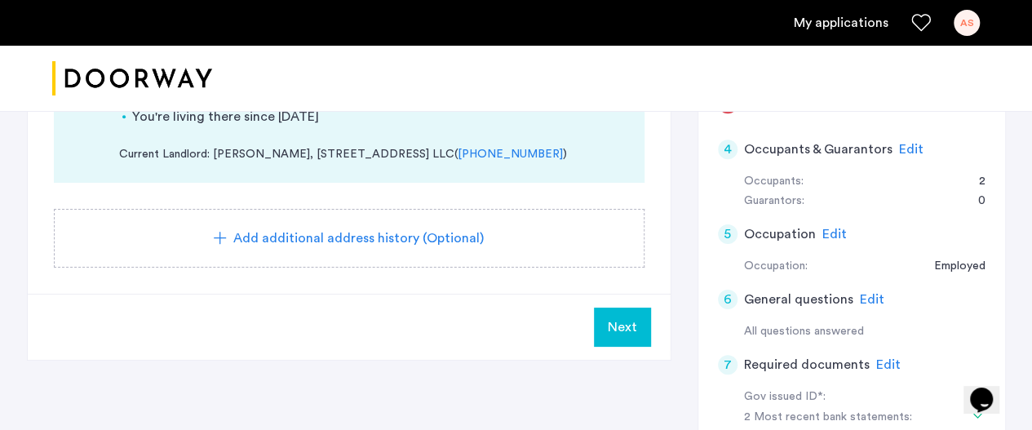
scroll to position [334, 0]
click at [629, 331] on span "Next" at bounding box center [622, 327] width 29 height 20
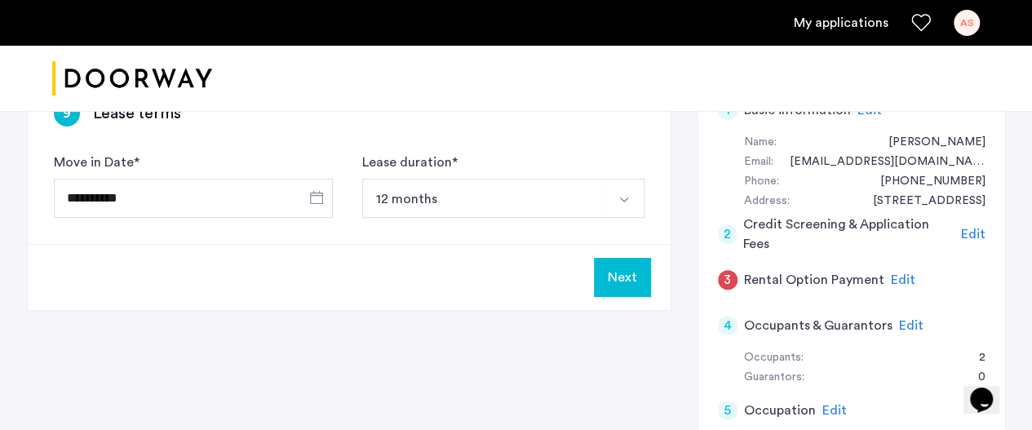
scroll to position [137, 0]
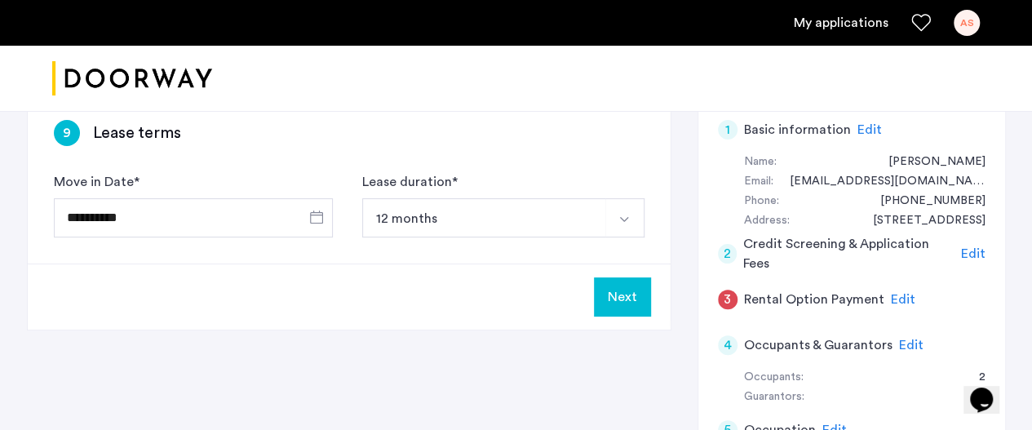
click at [623, 290] on button "Next" at bounding box center [622, 296] width 57 height 39
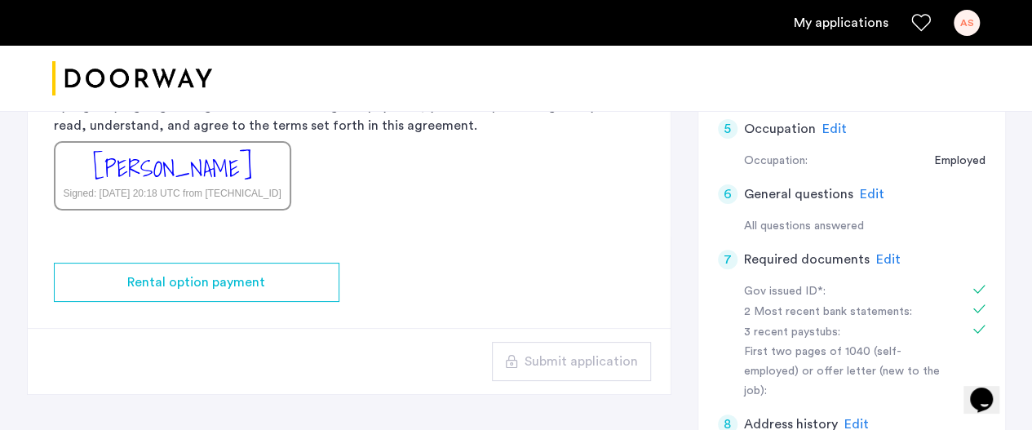
scroll to position [439, 0]
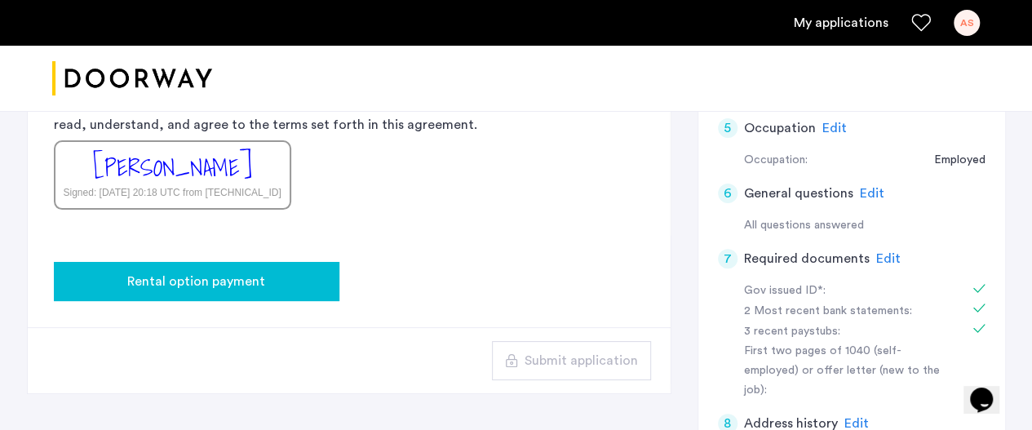
click at [266, 282] on div "Rental option payment" at bounding box center [196, 282] width 259 height 20
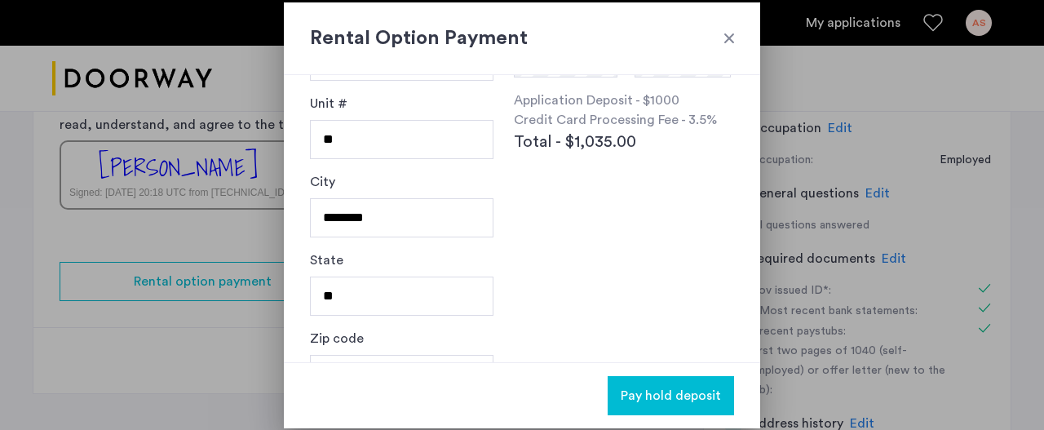
scroll to position [282, 0]
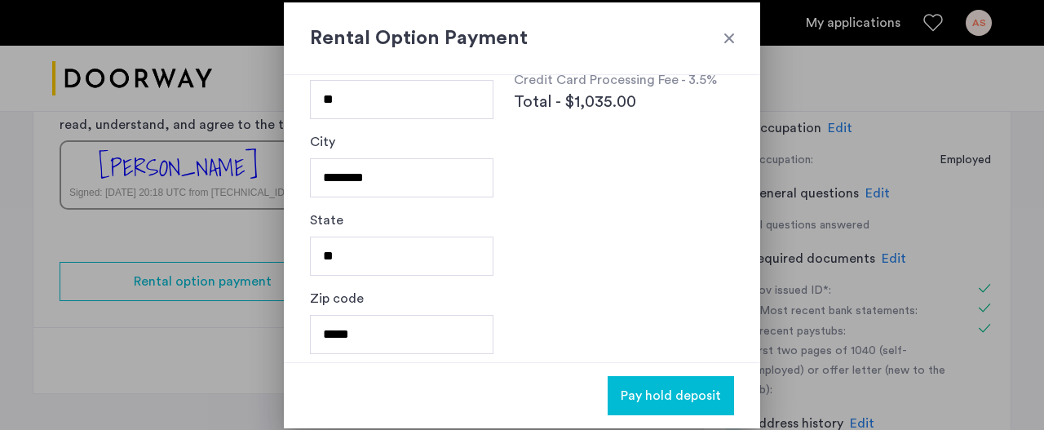
click at [725, 42] on div at bounding box center [729, 38] width 16 height 16
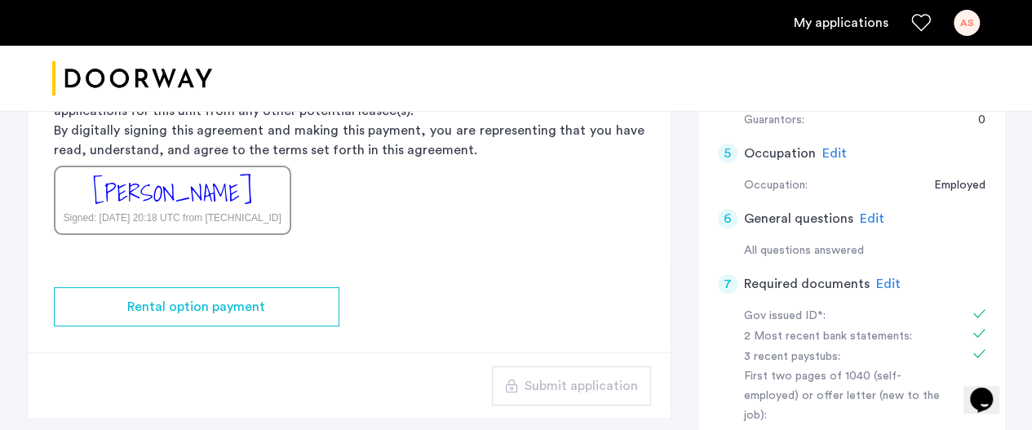
scroll to position [414, 0]
